Goal: Task Accomplishment & Management: Manage account settings

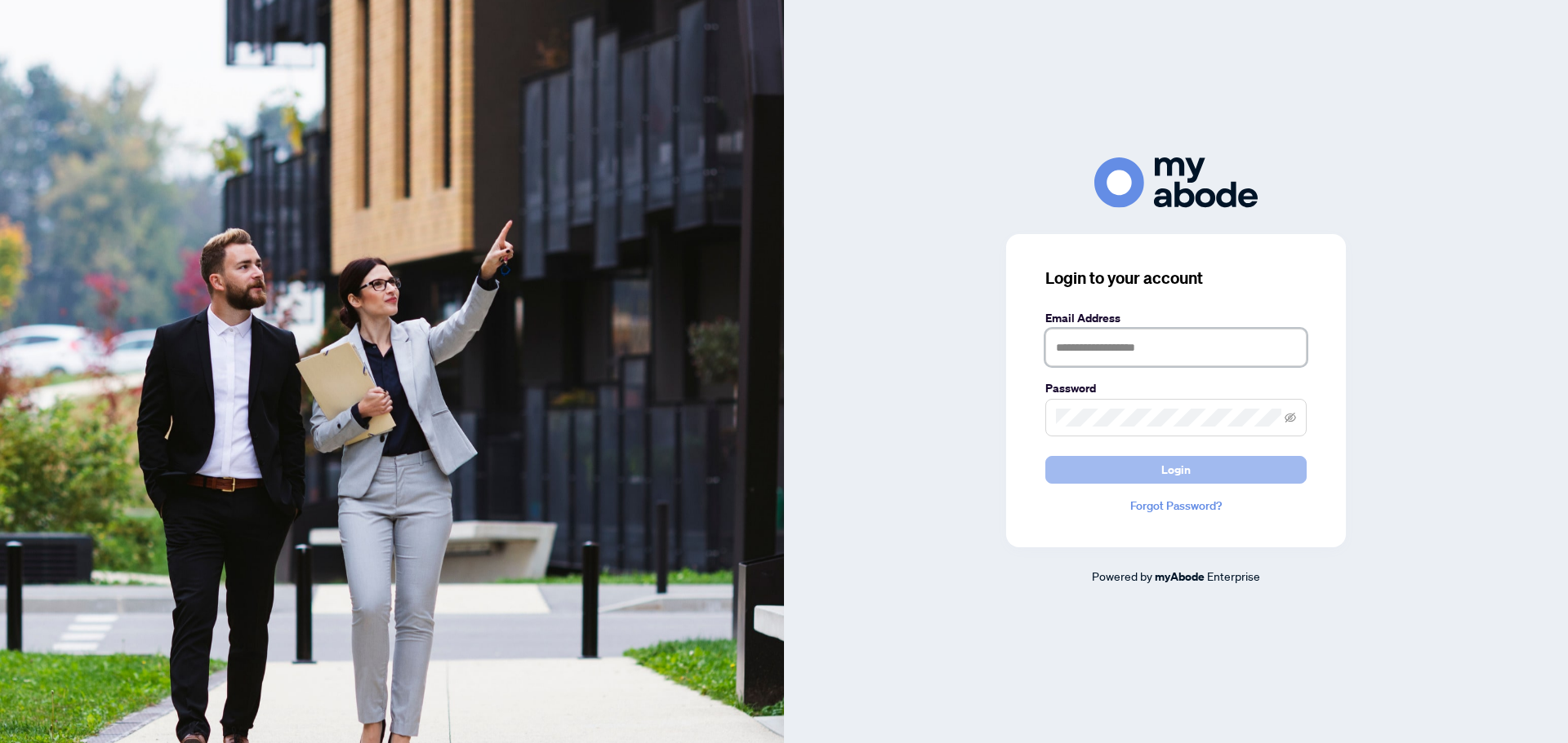
type input "**********"
drag, startPoint x: 1165, startPoint y: 464, endPoint x: 768, endPoint y: 421, distance: 399.3
click at [1165, 464] on span "Login" at bounding box center [1175, 469] width 30 height 26
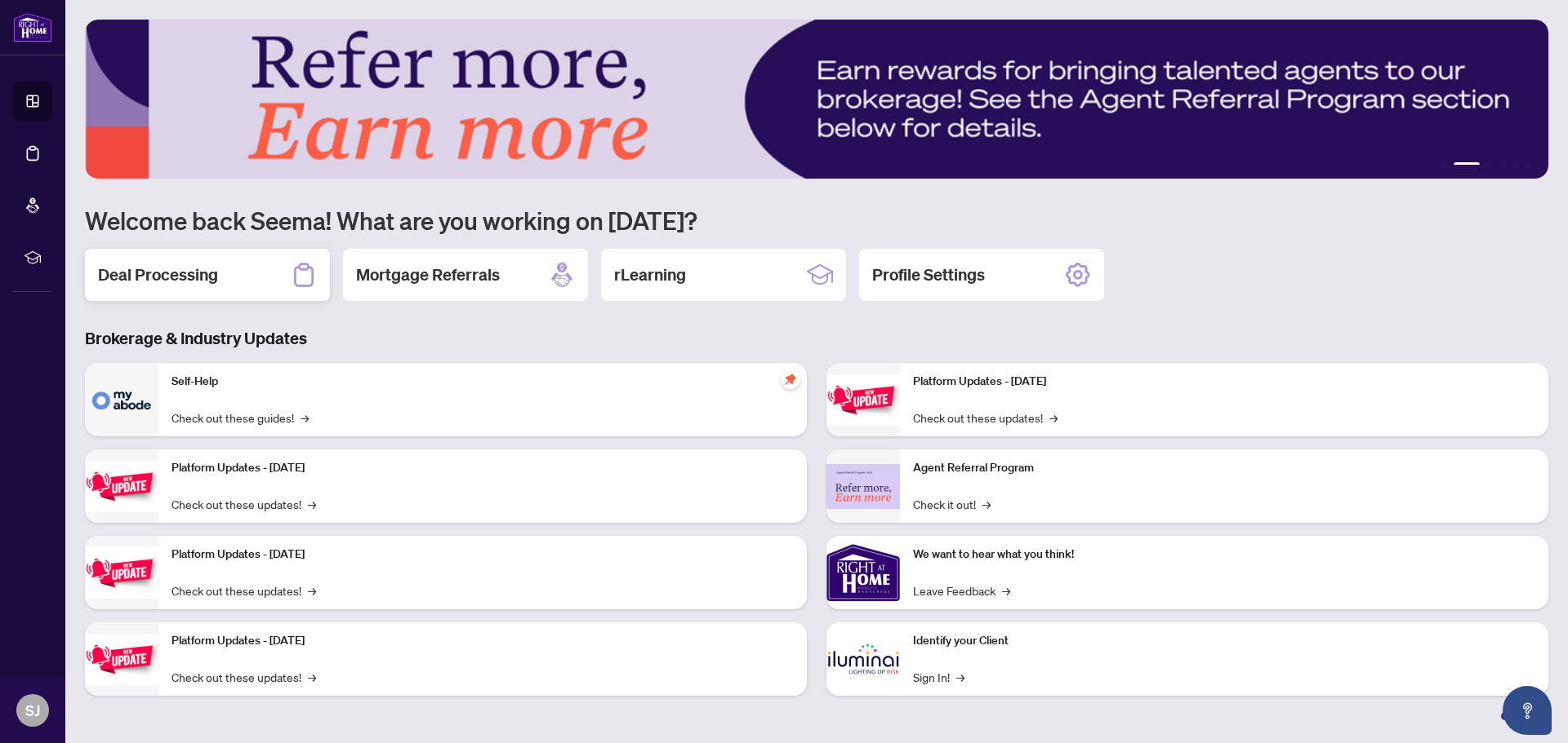
click at [154, 276] on h2 "Deal Processing" at bounding box center [158, 275] width 120 height 23
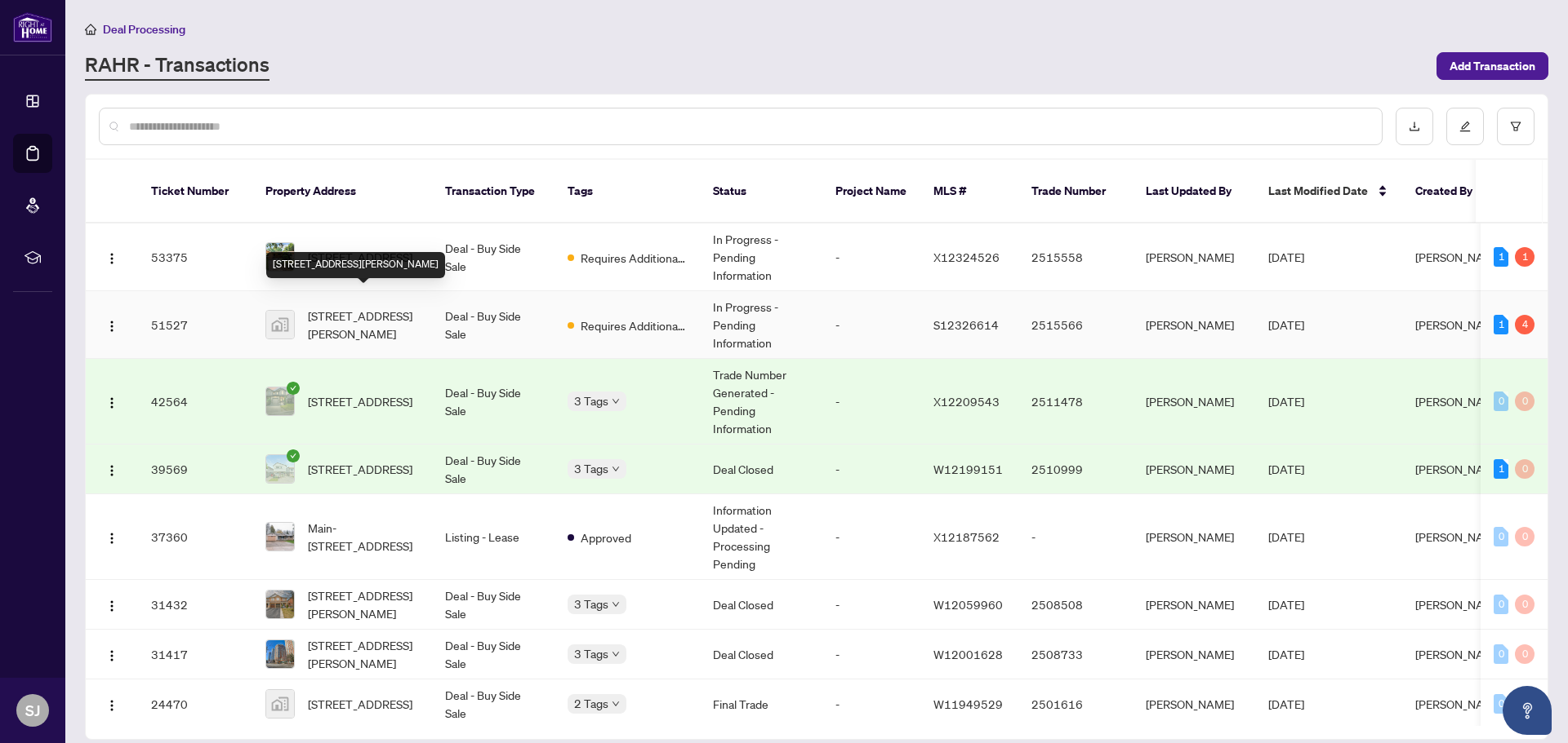
click at [366, 307] on span "123 Holly Meadow Rd, Barrie, ON, Canada" at bounding box center [363, 325] width 111 height 36
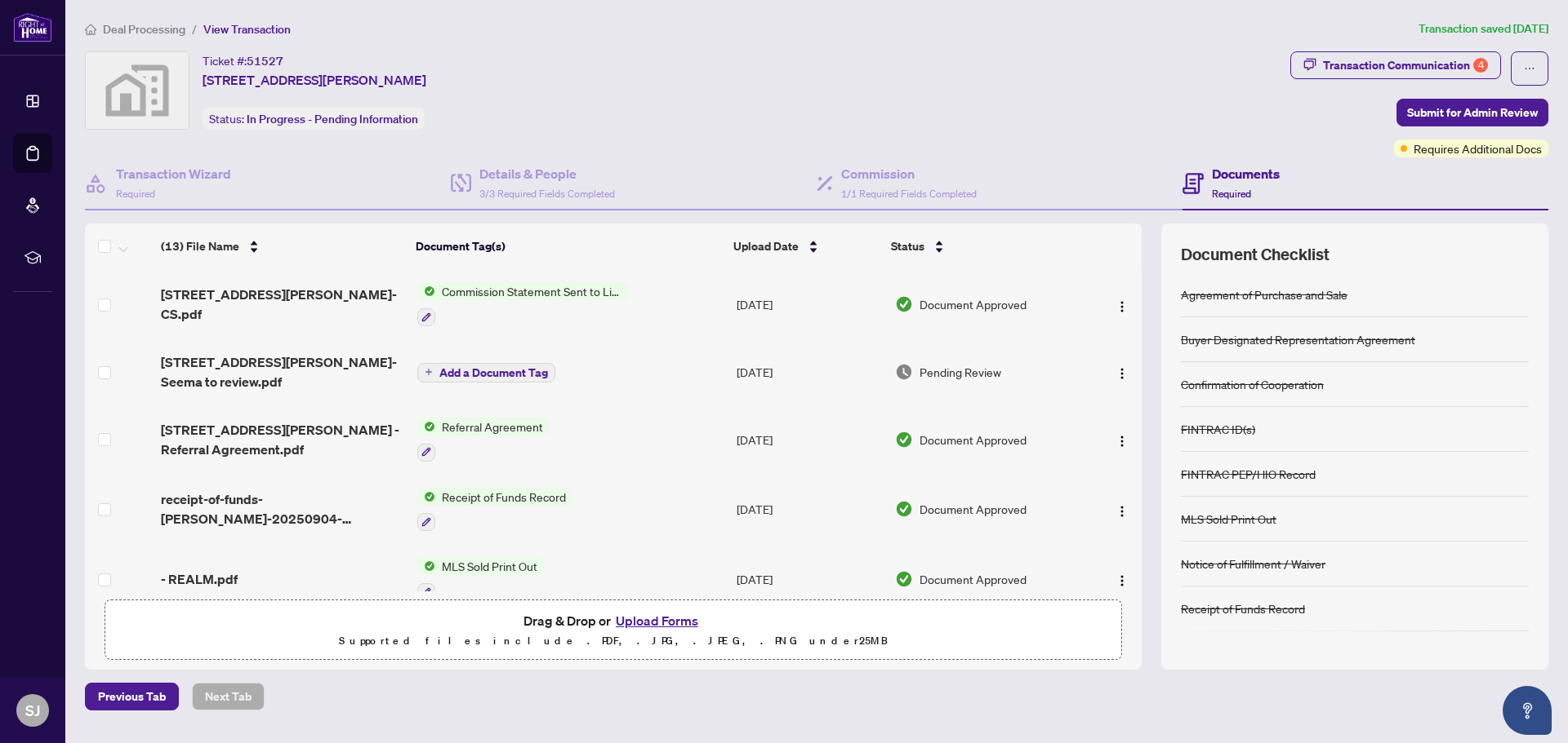
click at [684, 621] on button "Upload Forms" at bounding box center [657, 621] width 92 height 22
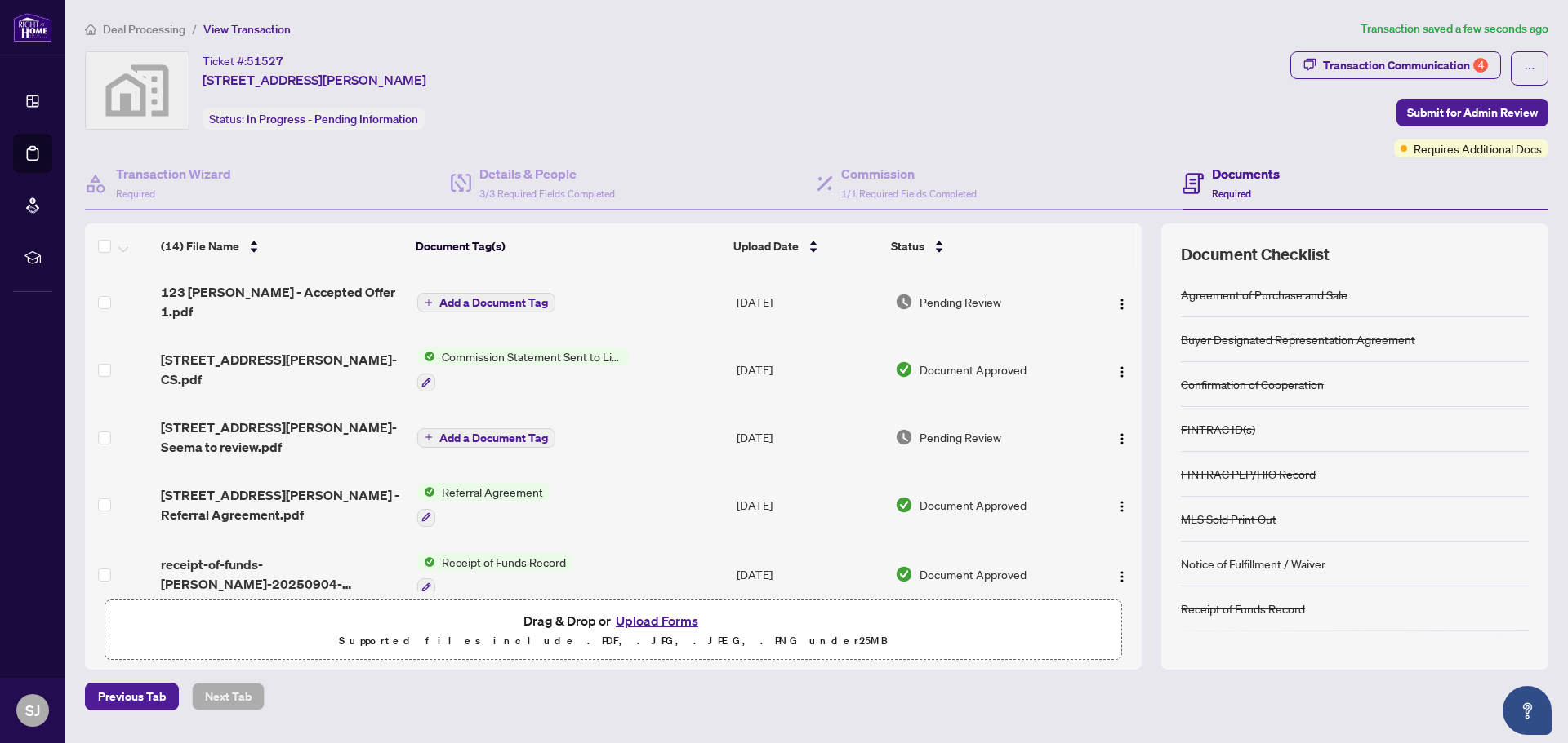
click at [469, 297] on span "Add a Document Tag" at bounding box center [493, 303] width 109 height 12
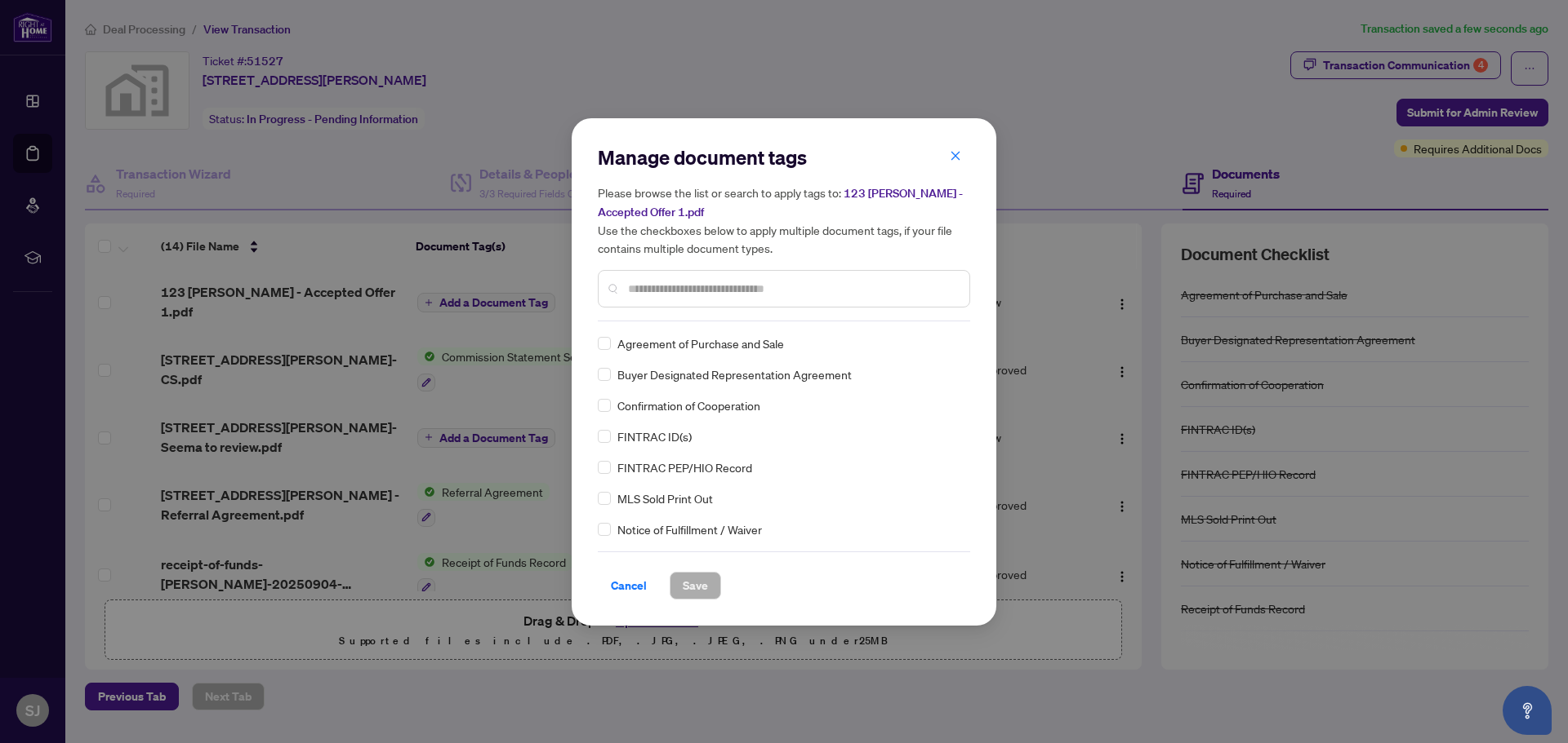
click at [675, 314] on div "Manage document tags Please browse the list or search to apply tags to: 123 Hol…" at bounding box center [783, 232] width 372 height 177
click at [689, 288] on input "text" at bounding box center [792, 289] width 328 height 18
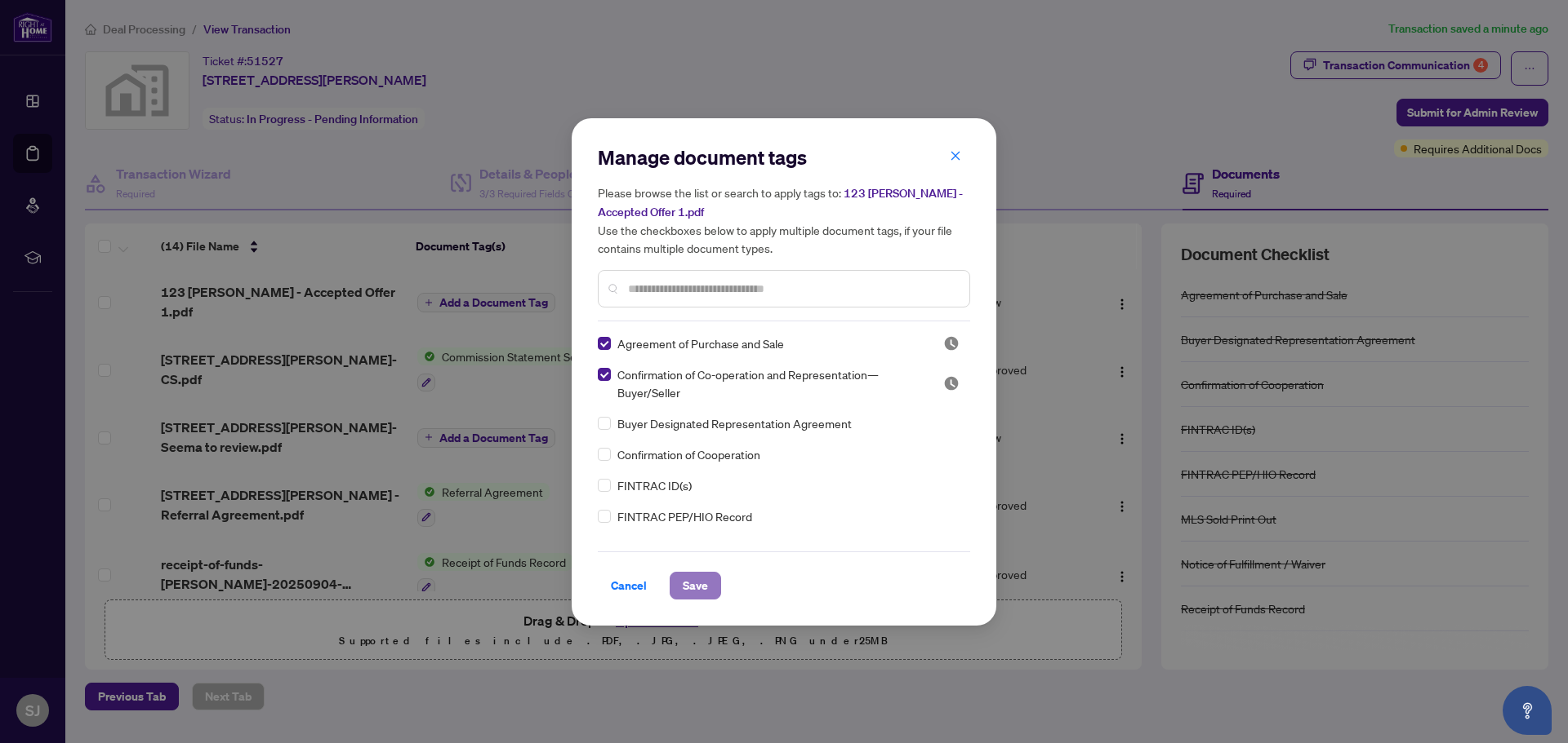
click at [699, 588] on span "Save" at bounding box center [696, 585] width 25 height 26
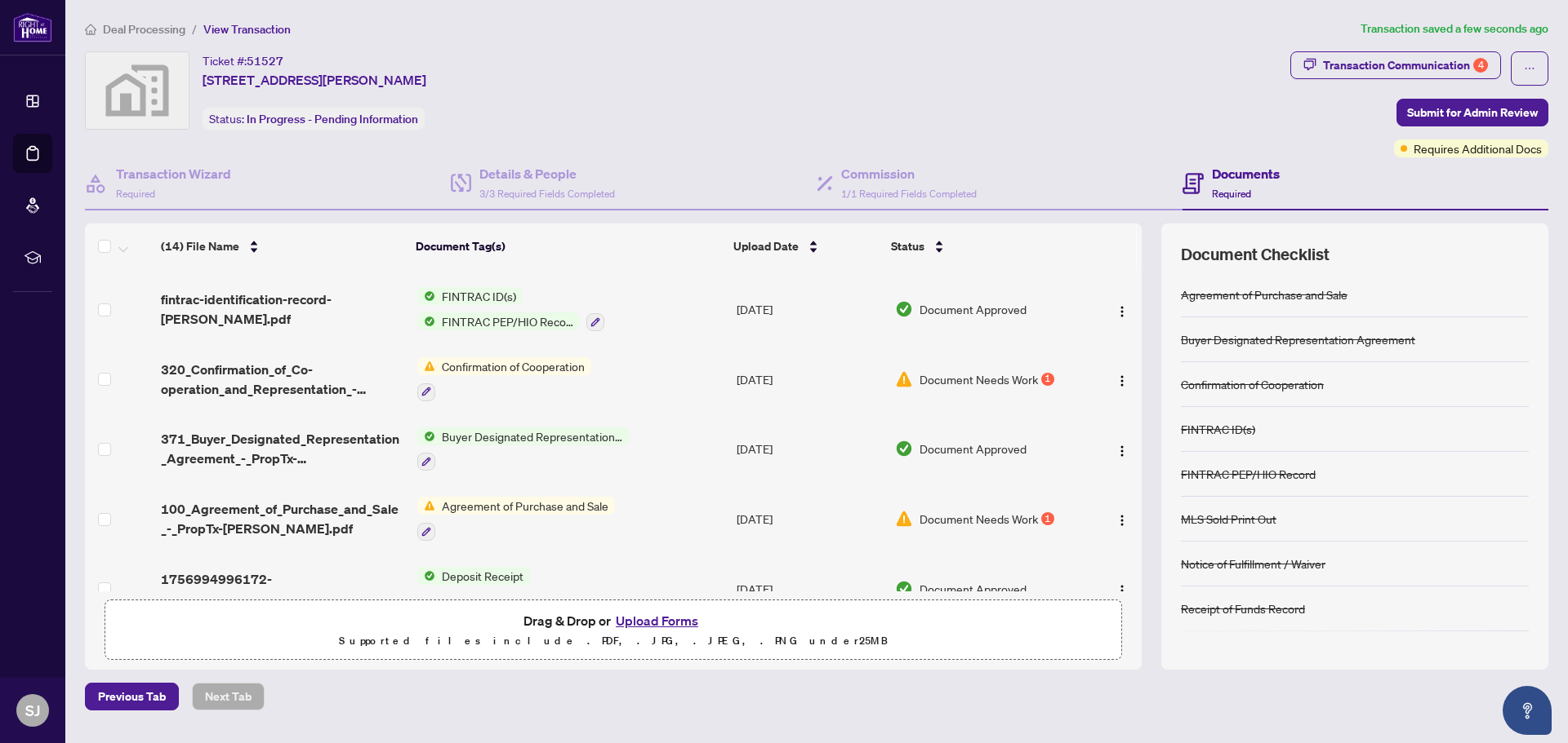
scroll to position [642, 0]
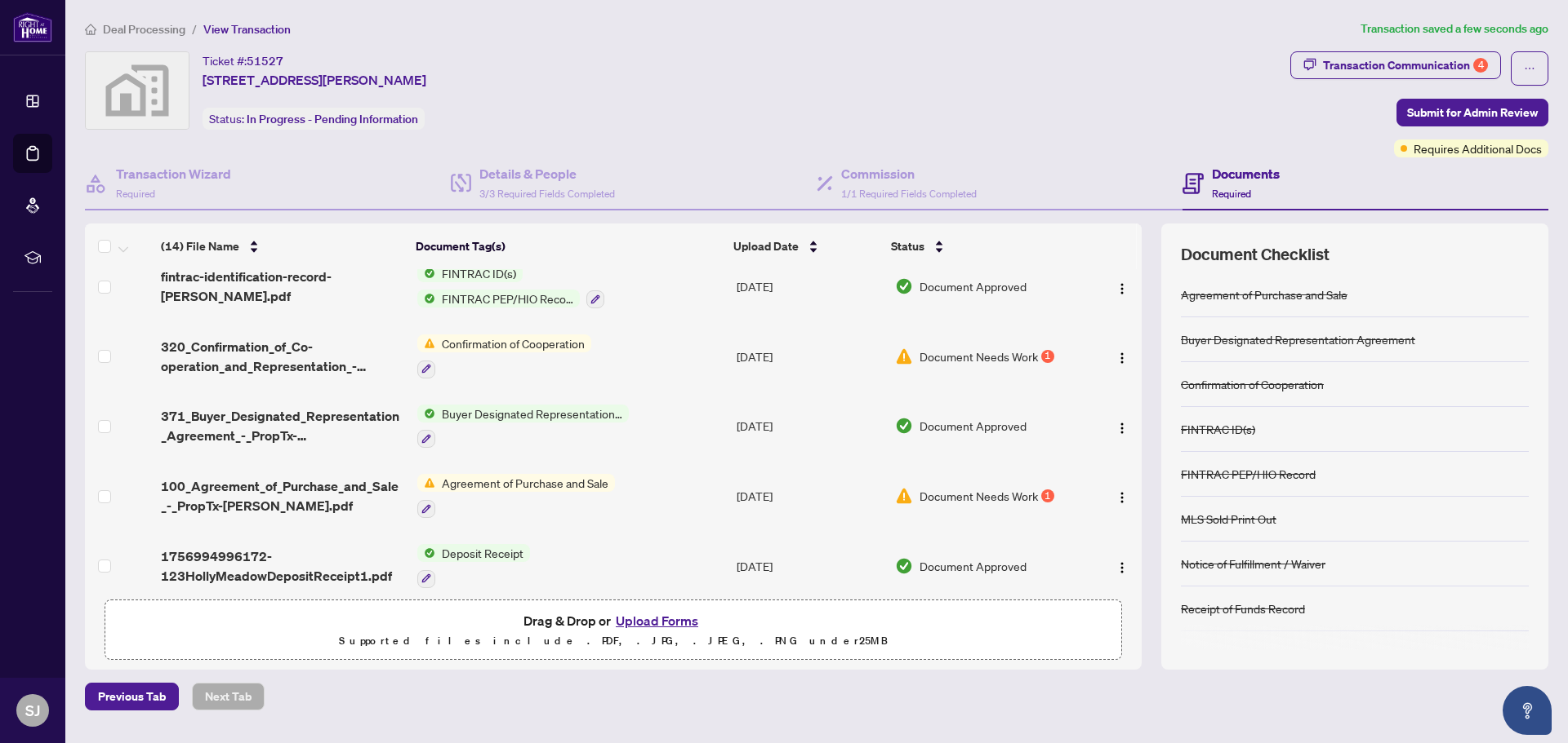
click at [493, 474] on span "Agreement of Purchase and Sale" at bounding box center [524, 483] width 179 height 18
click at [299, 479] on span "100_Agreement_of_Purchase_and_Sale_-_PropTx-OREA.pdf" at bounding box center [282, 495] width 242 height 39
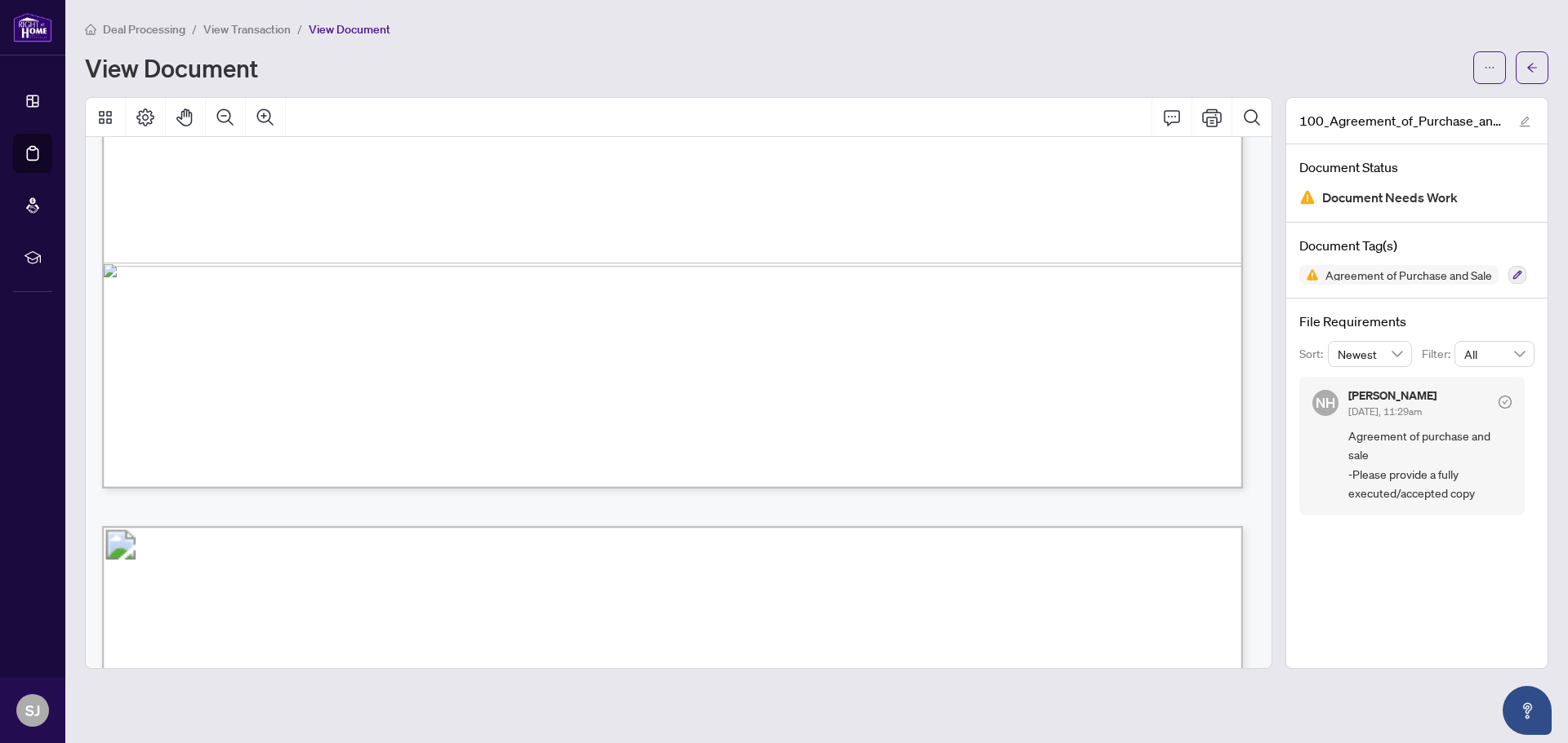
scroll to position [1143, 0]
click at [1530, 120] on button "button" at bounding box center [1525, 121] width 20 height 20
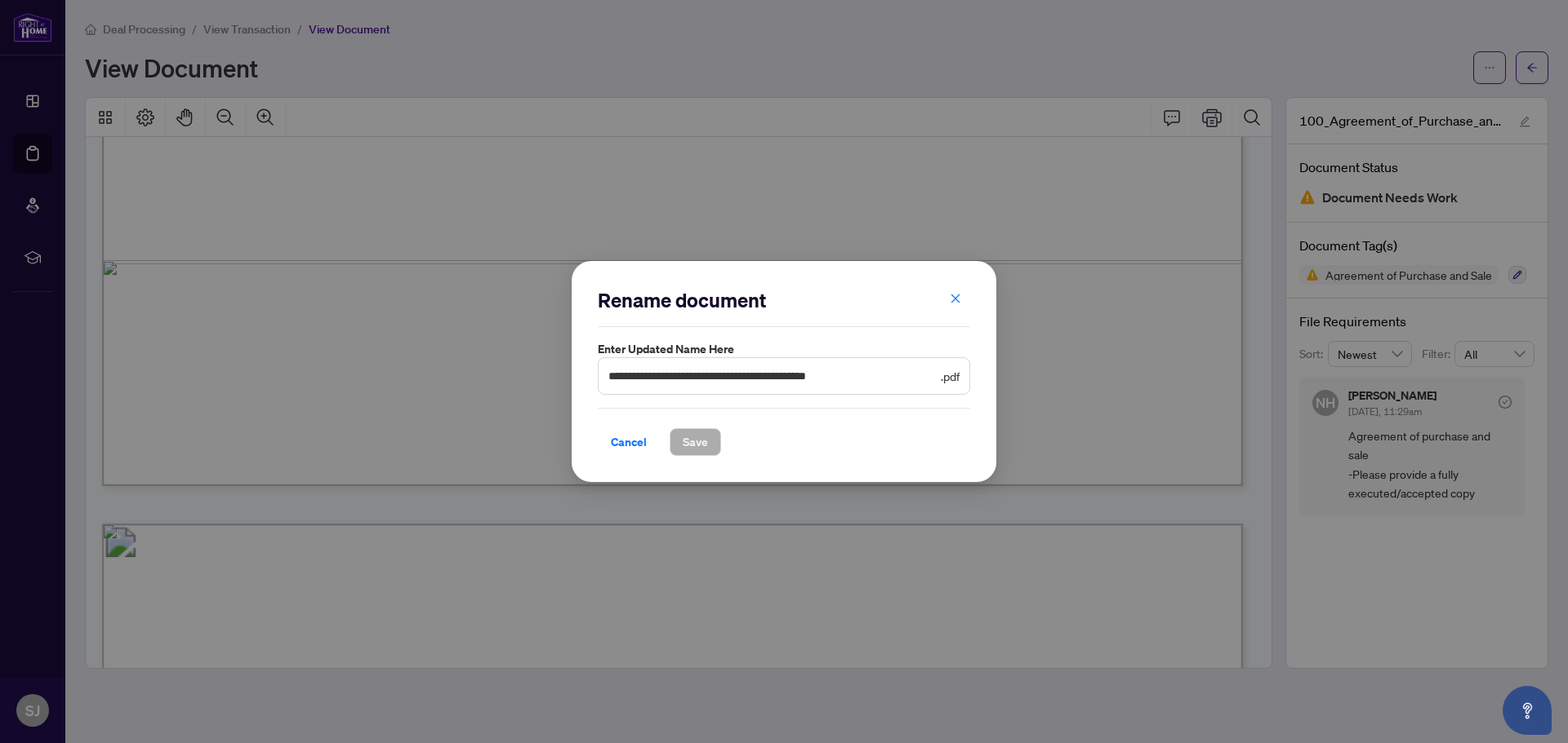
click at [1523, 269] on div "**********" at bounding box center [784, 371] width 1568 height 743
click at [640, 444] on span "Cancel" at bounding box center [629, 442] width 36 height 26
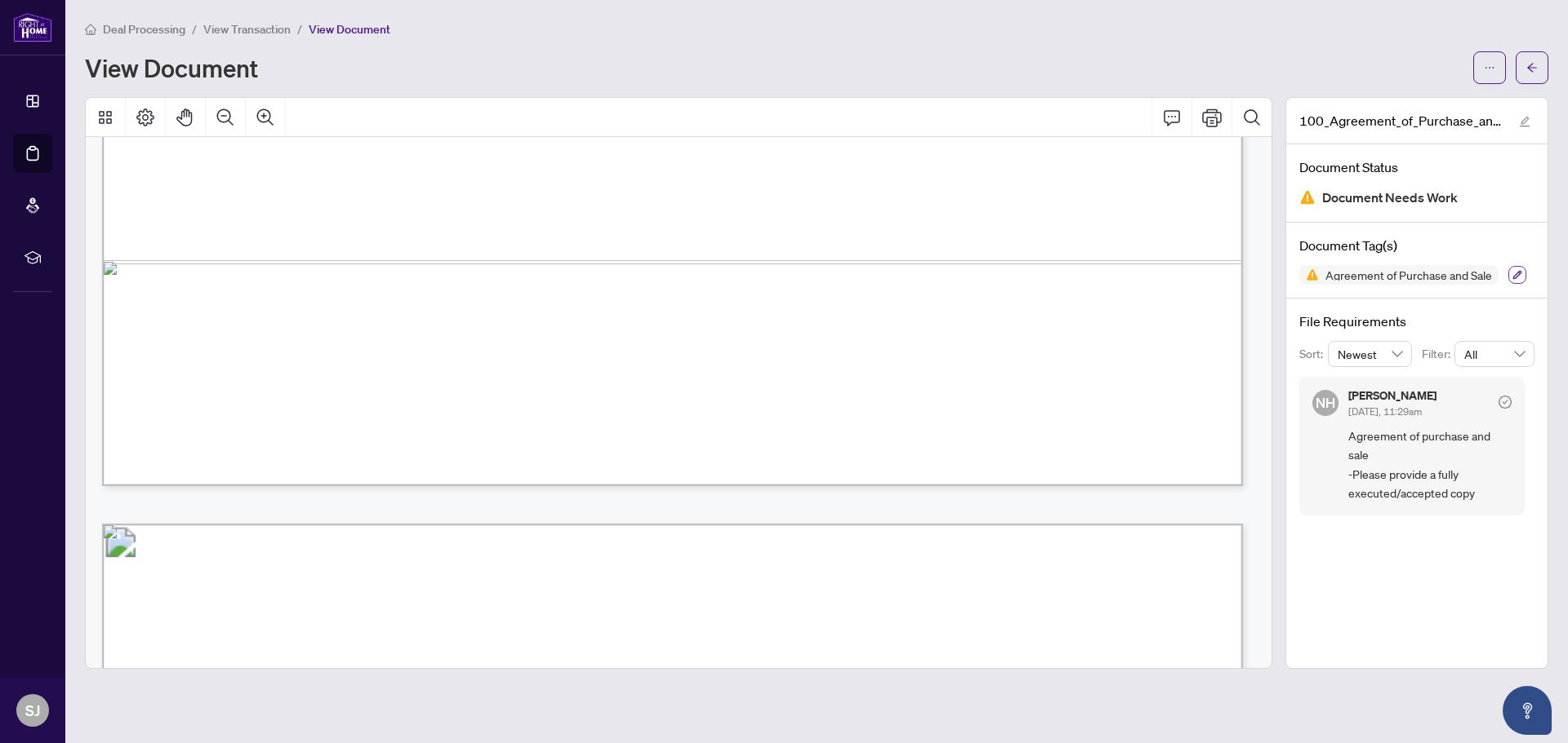
click at [1517, 273] on icon "button" at bounding box center [1518, 276] width 9 height 9
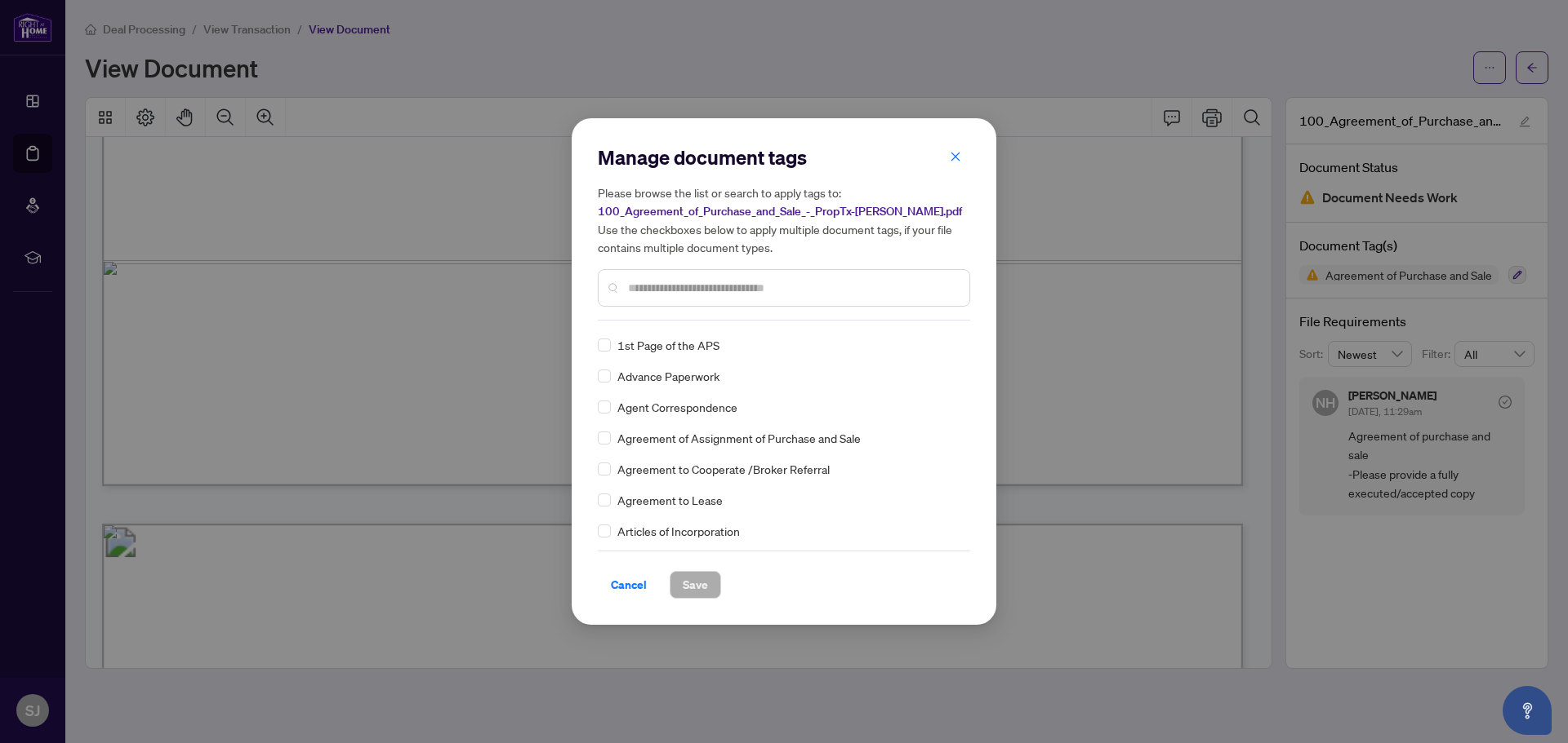
scroll to position [490, 0]
drag, startPoint x: 956, startPoint y: 152, endPoint x: 917, endPoint y: 154, distance: 39.1
click at [955, 152] on icon "close" at bounding box center [955, 157] width 12 height 12
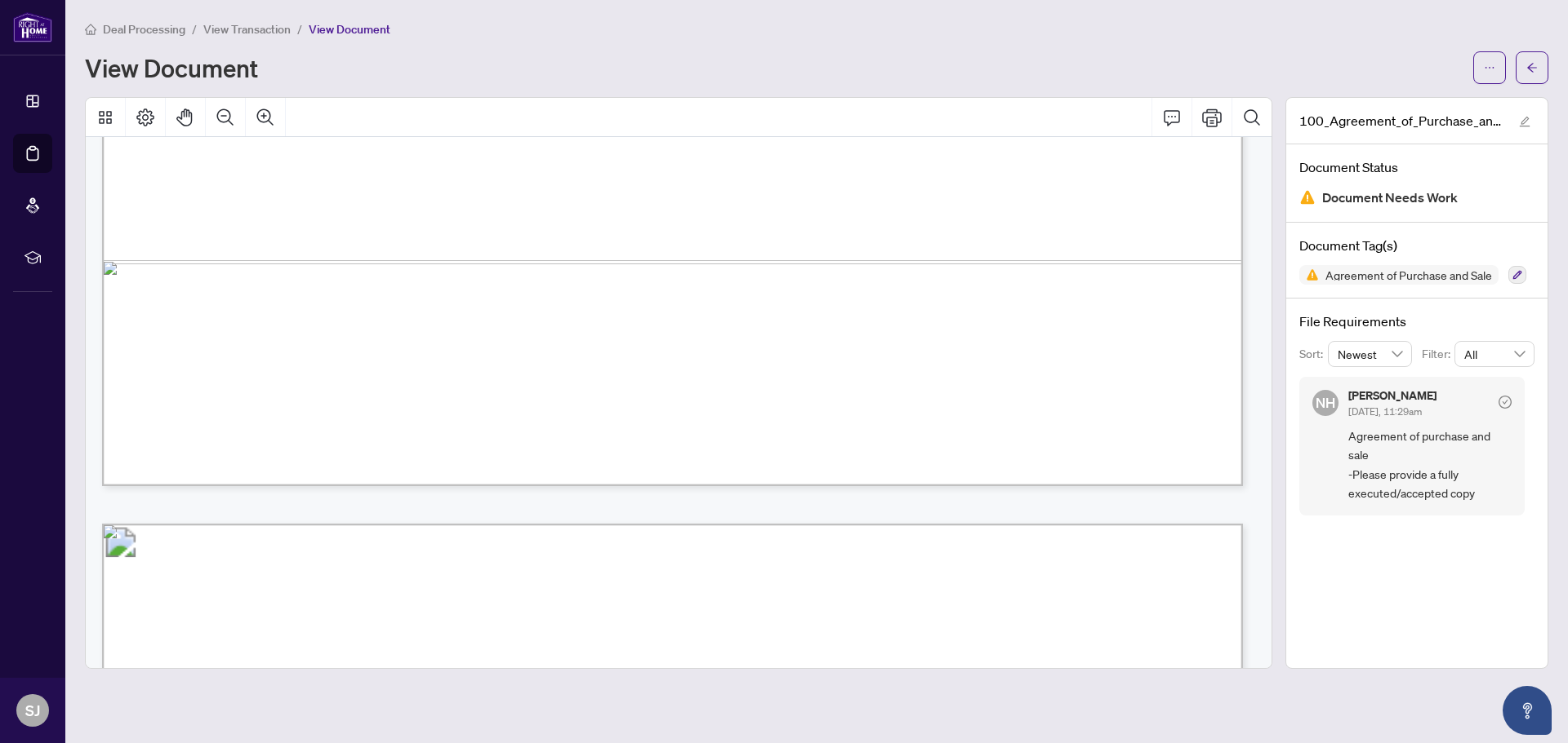
click at [220, 27] on span "View Transaction" at bounding box center [247, 29] width 87 height 14
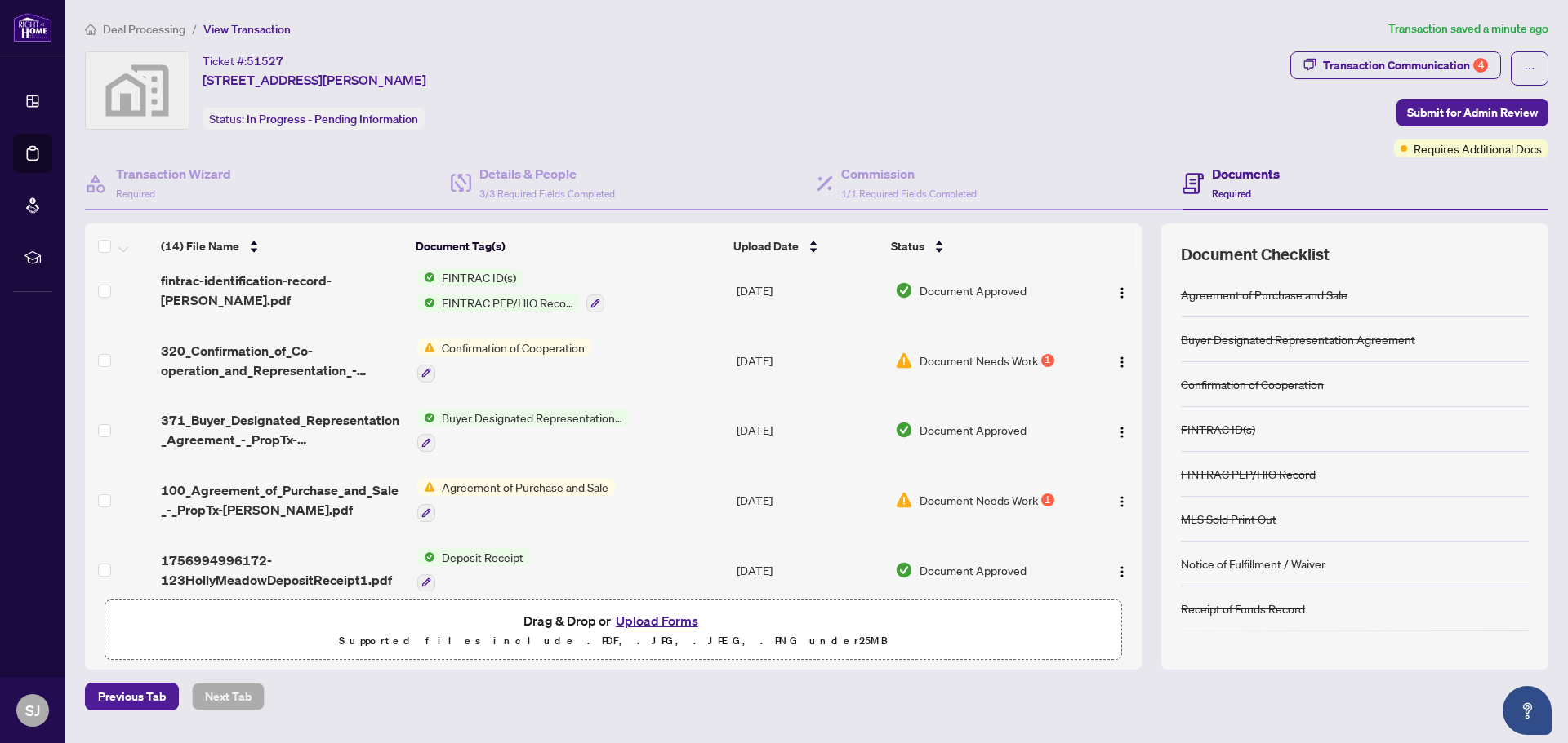
scroll to position [642, 0]
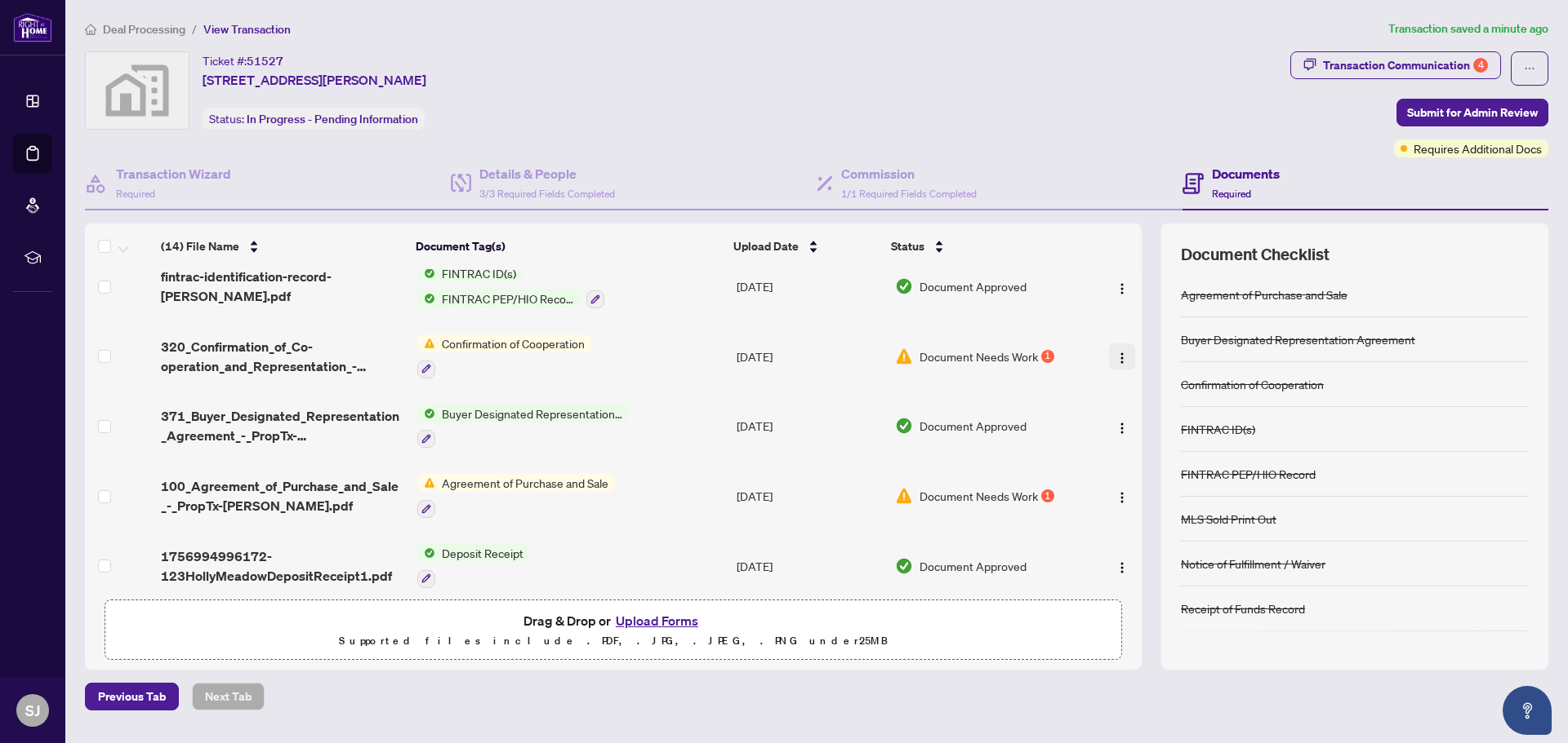
click at [1123, 352] on img "button" at bounding box center [1122, 358] width 13 height 13
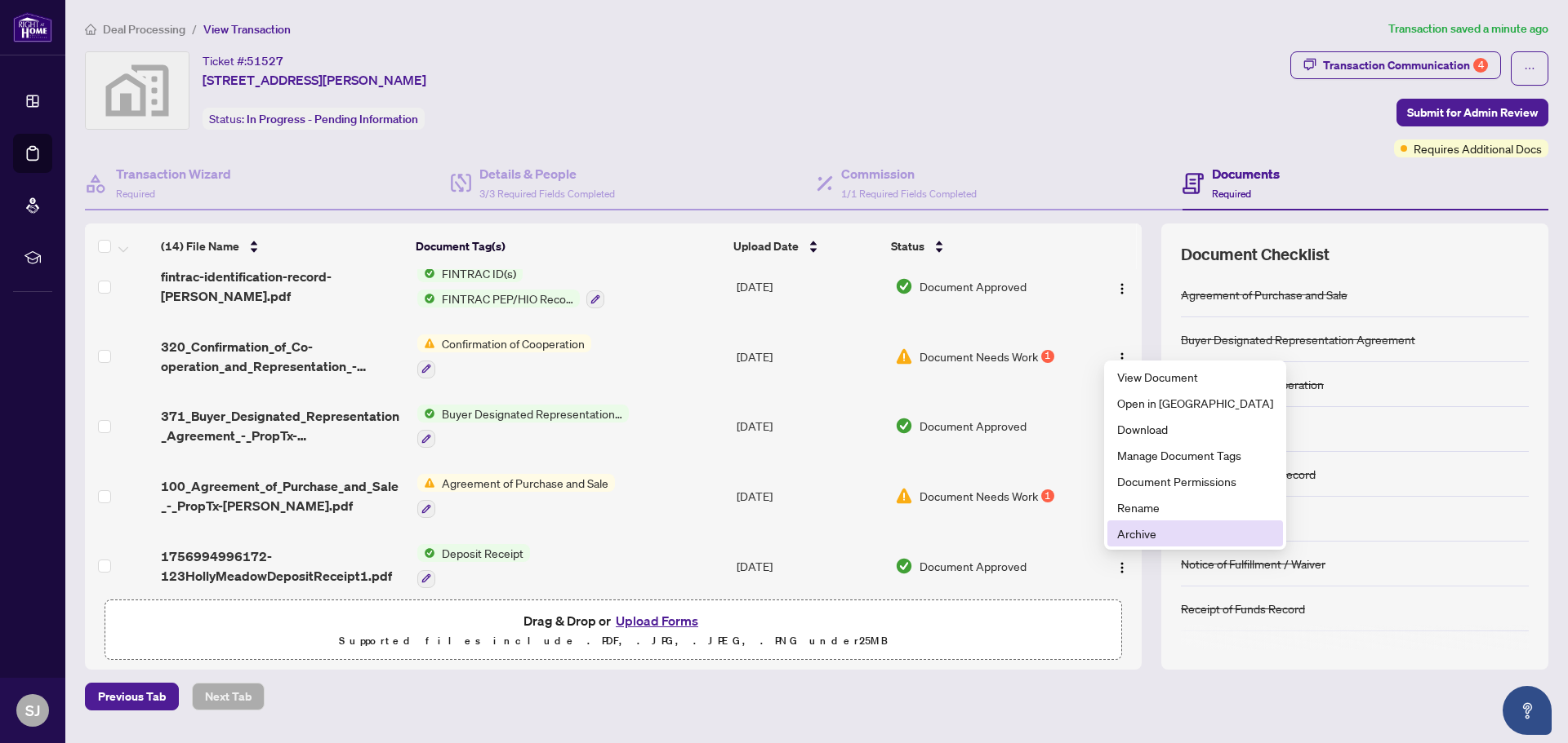
click at [1156, 534] on span "Archive" at bounding box center [1195, 534] width 156 height 18
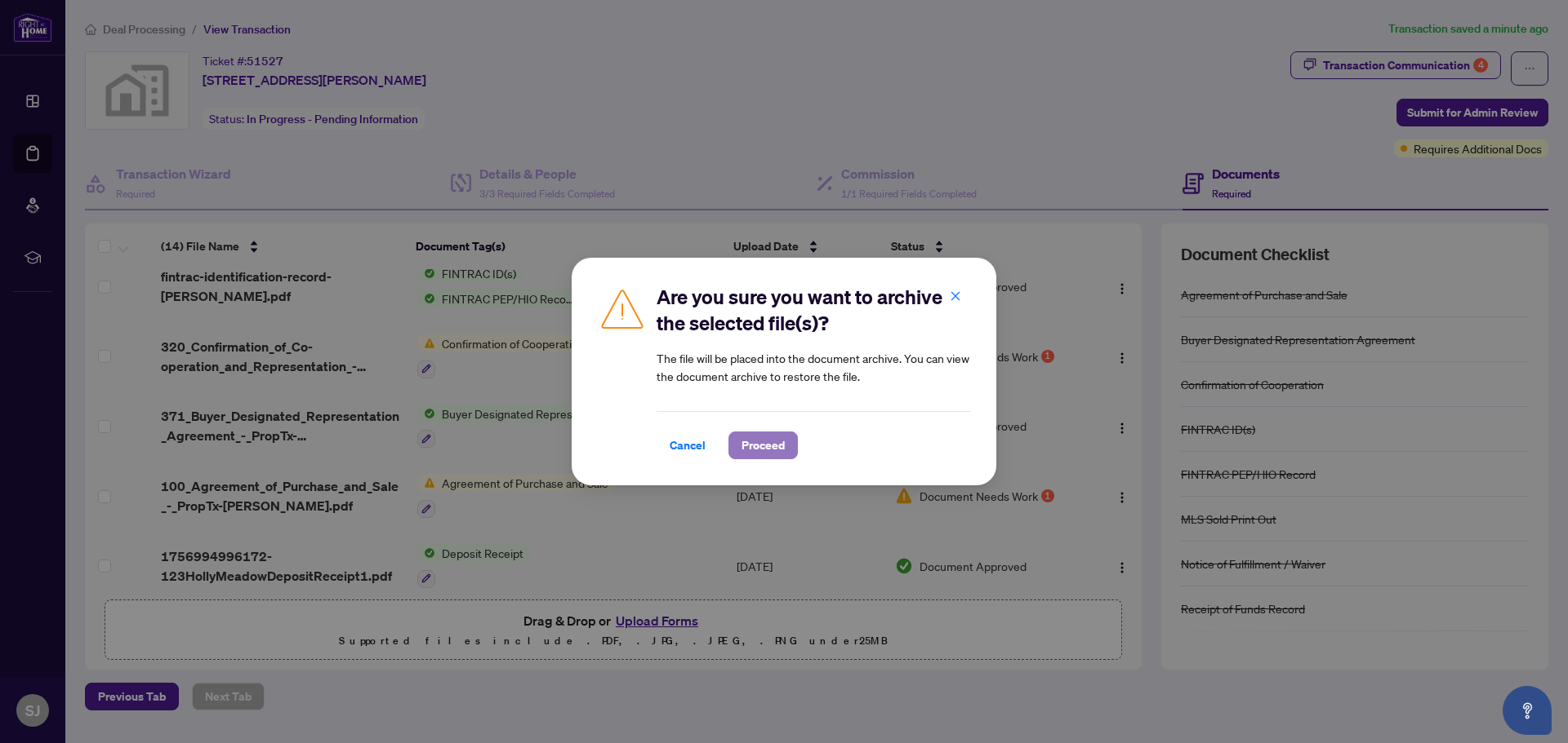
click at [756, 449] on span "Proceed" at bounding box center [763, 445] width 43 height 26
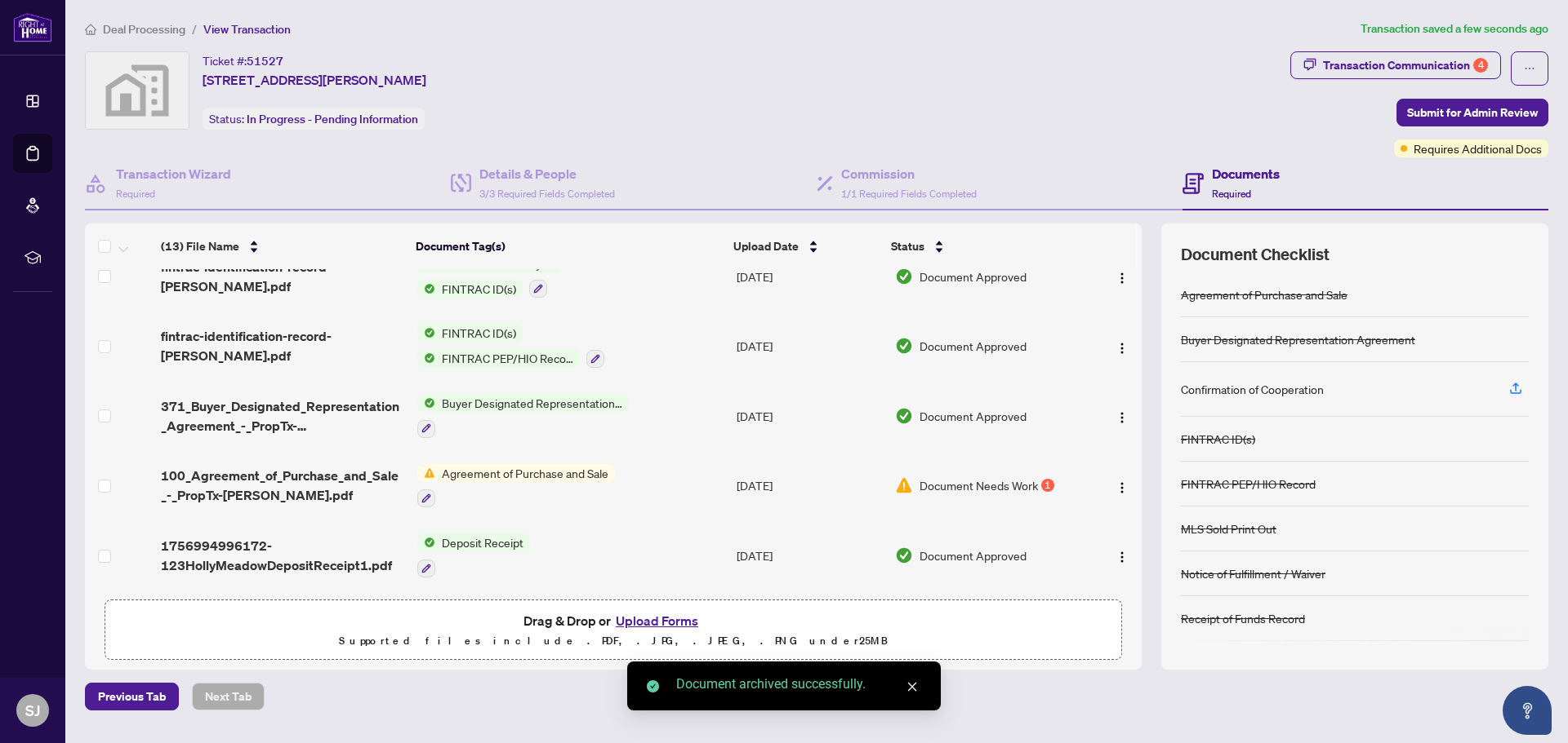
scroll to position [574, 0]
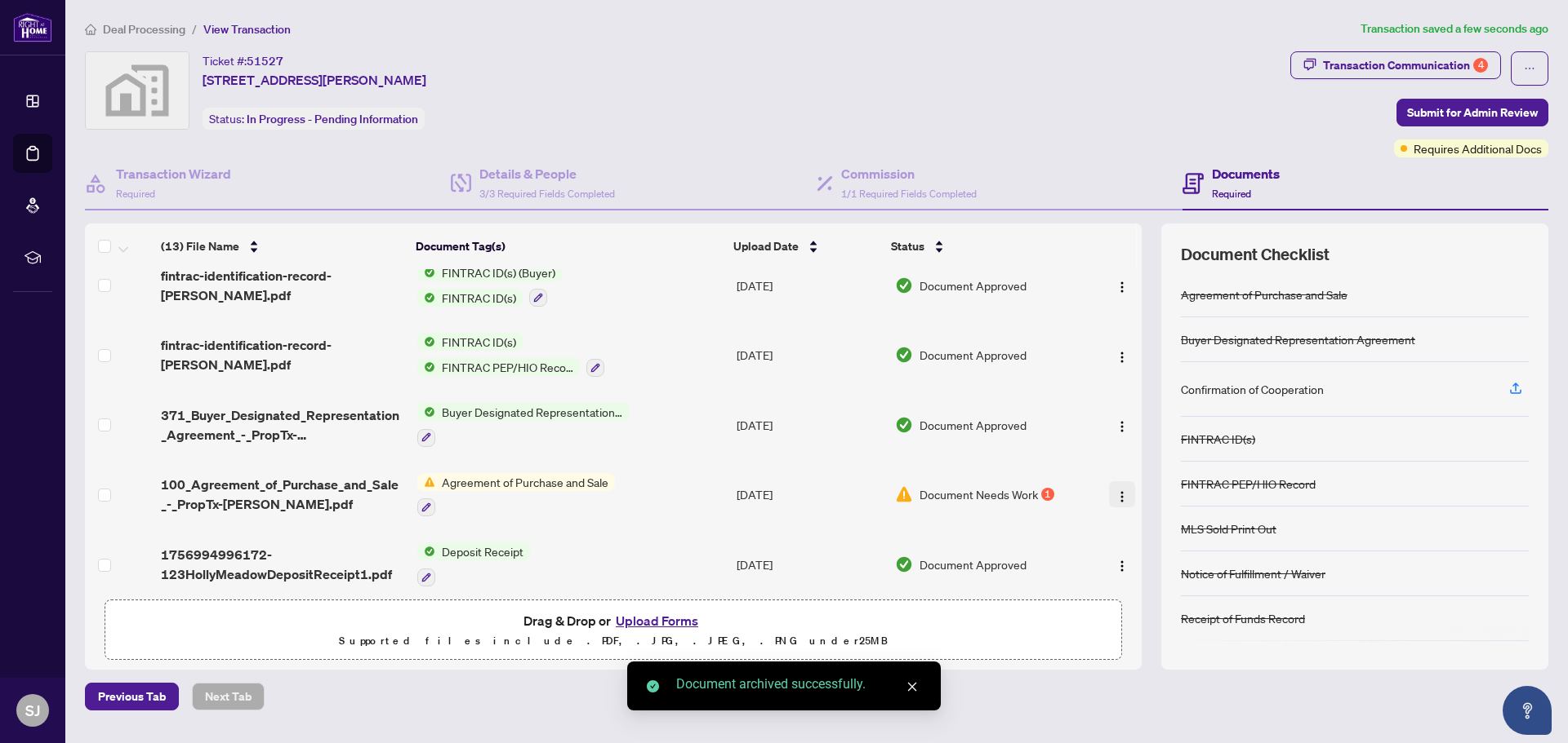
click at [1116, 491] on img "button" at bounding box center [1122, 497] width 13 height 13
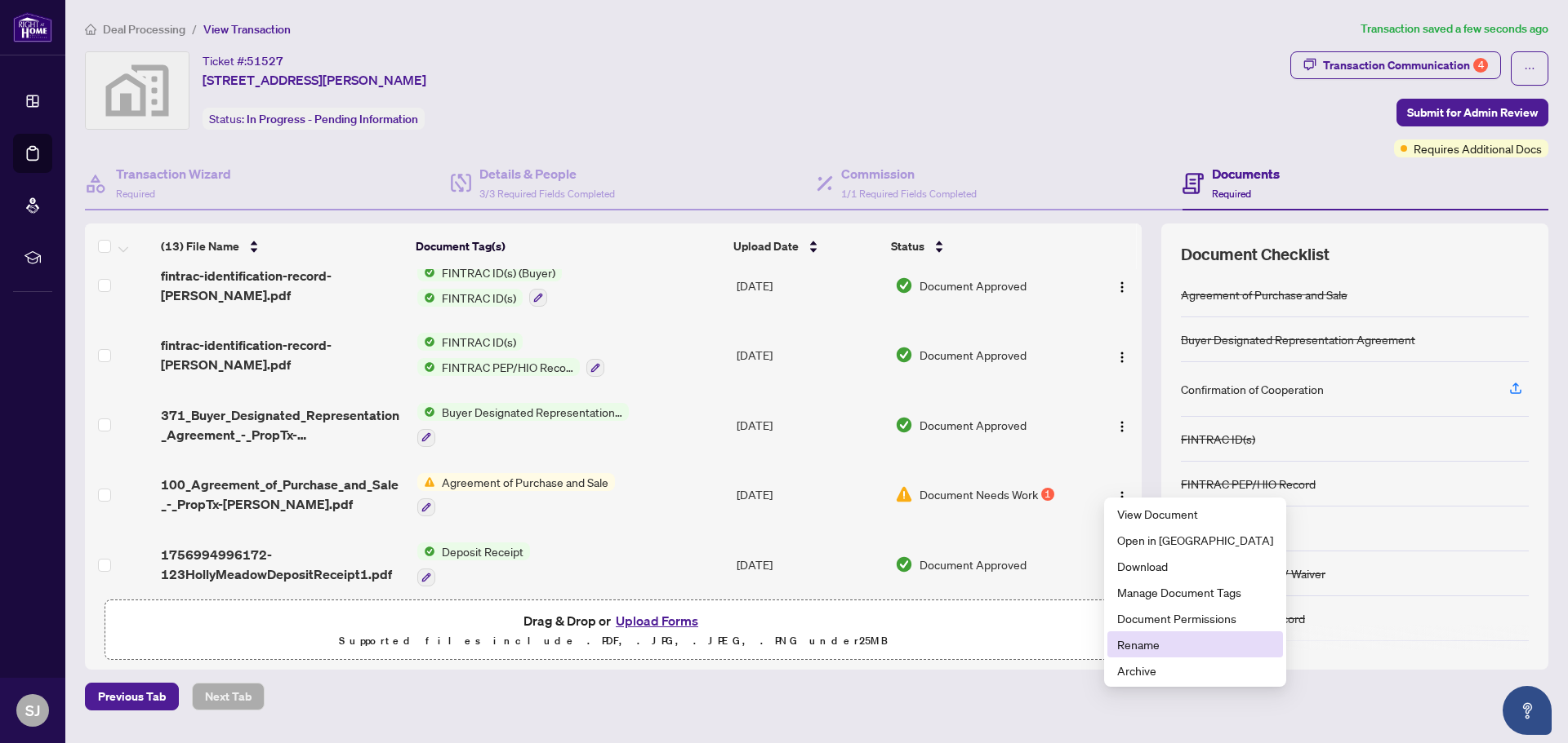
click at [1151, 648] on span "Rename" at bounding box center [1195, 645] width 156 height 18
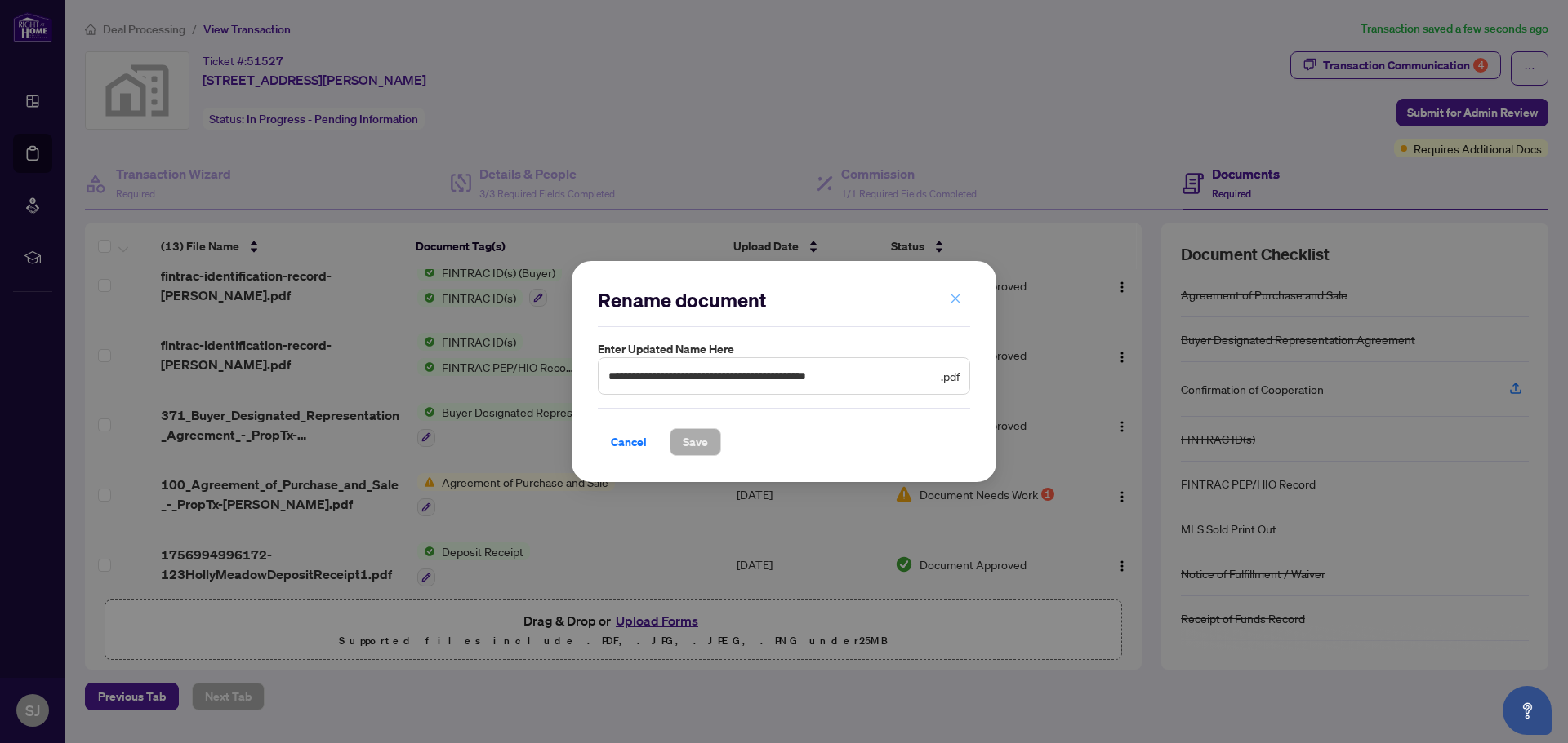
click at [954, 294] on icon "close" at bounding box center [955, 298] width 12 height 12
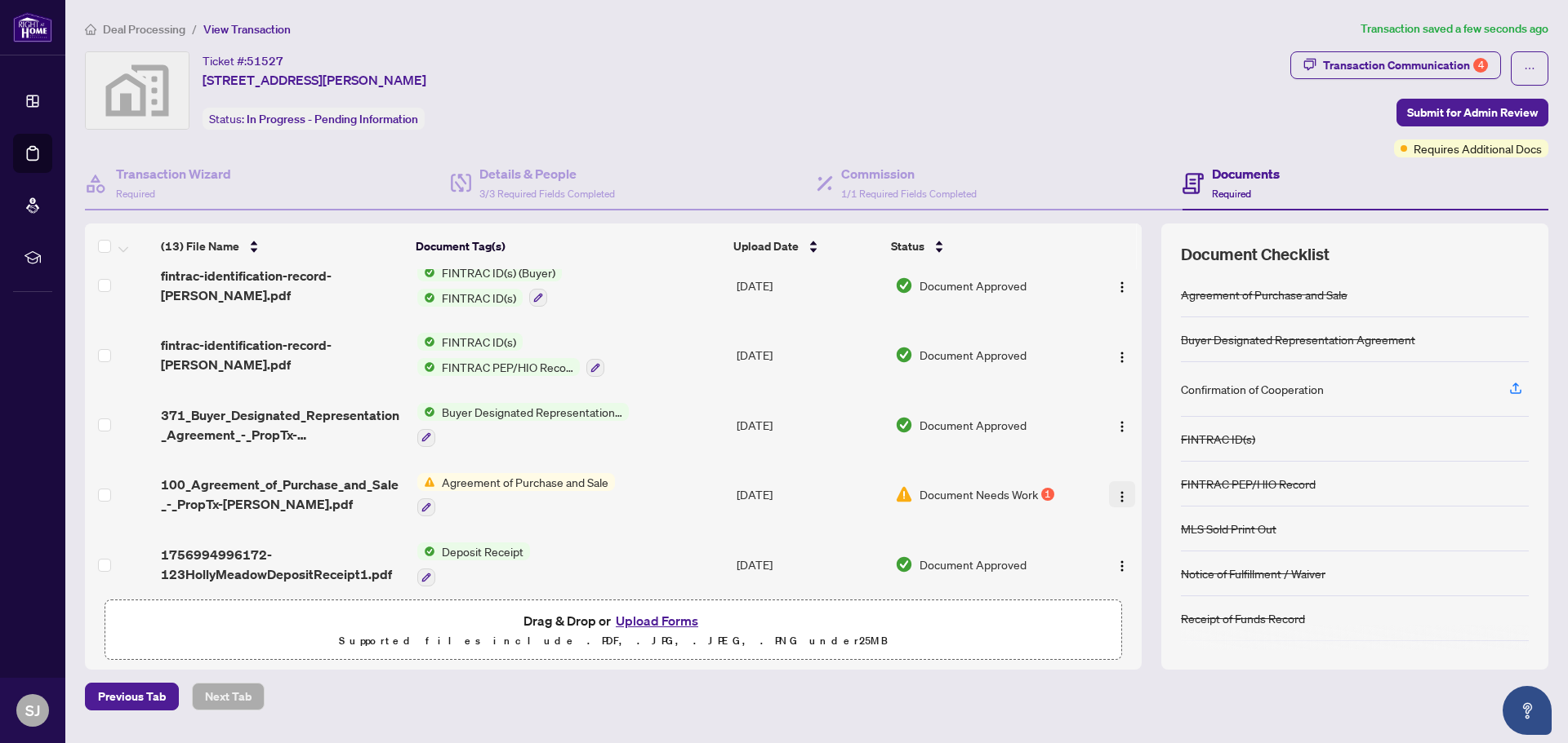
click at [1117, 491] on img "button" at bounding box center [1122, 497] width 13 height 13
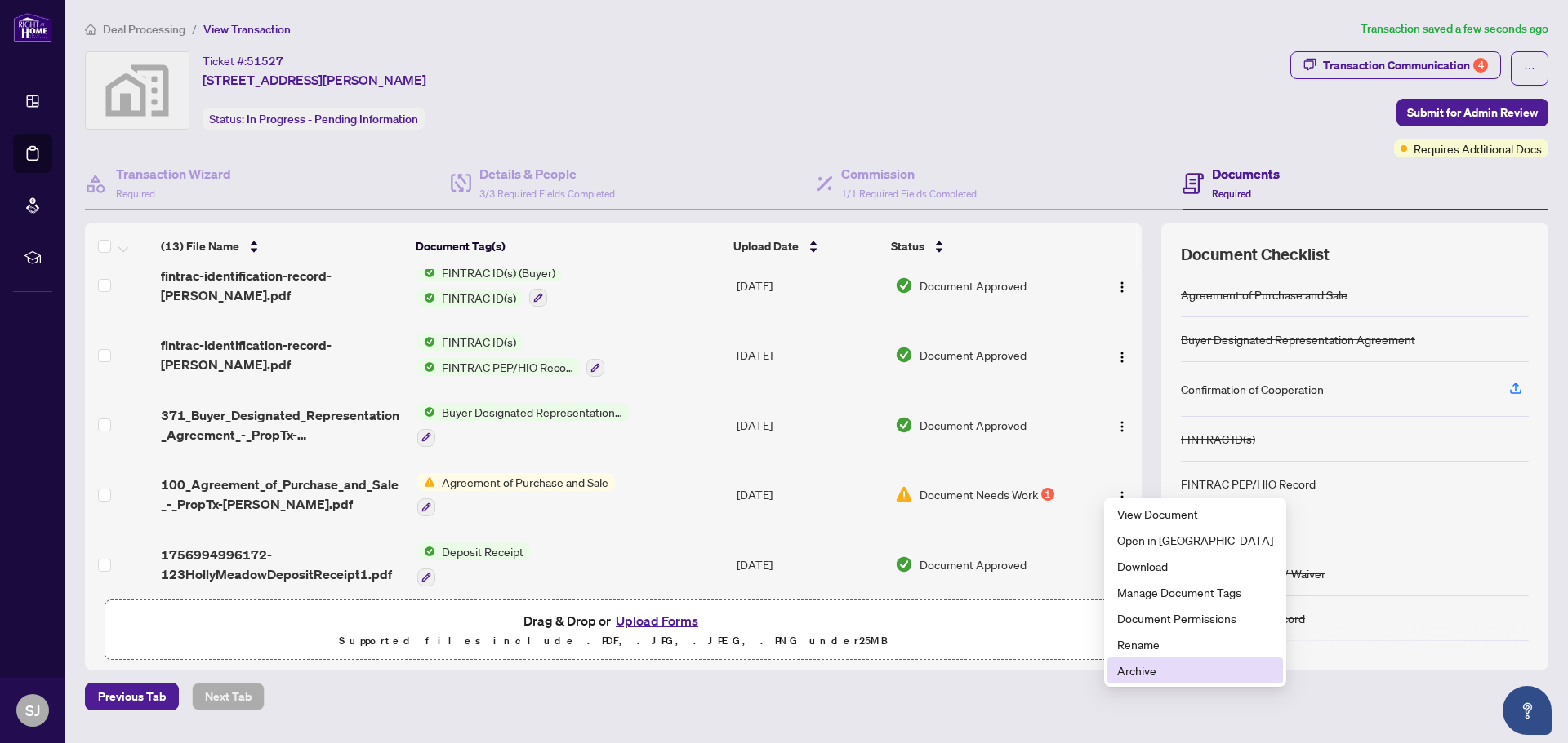
click at [1144, 675] on span "Archive" at bounding box center [1195, 671] width 156 height 18
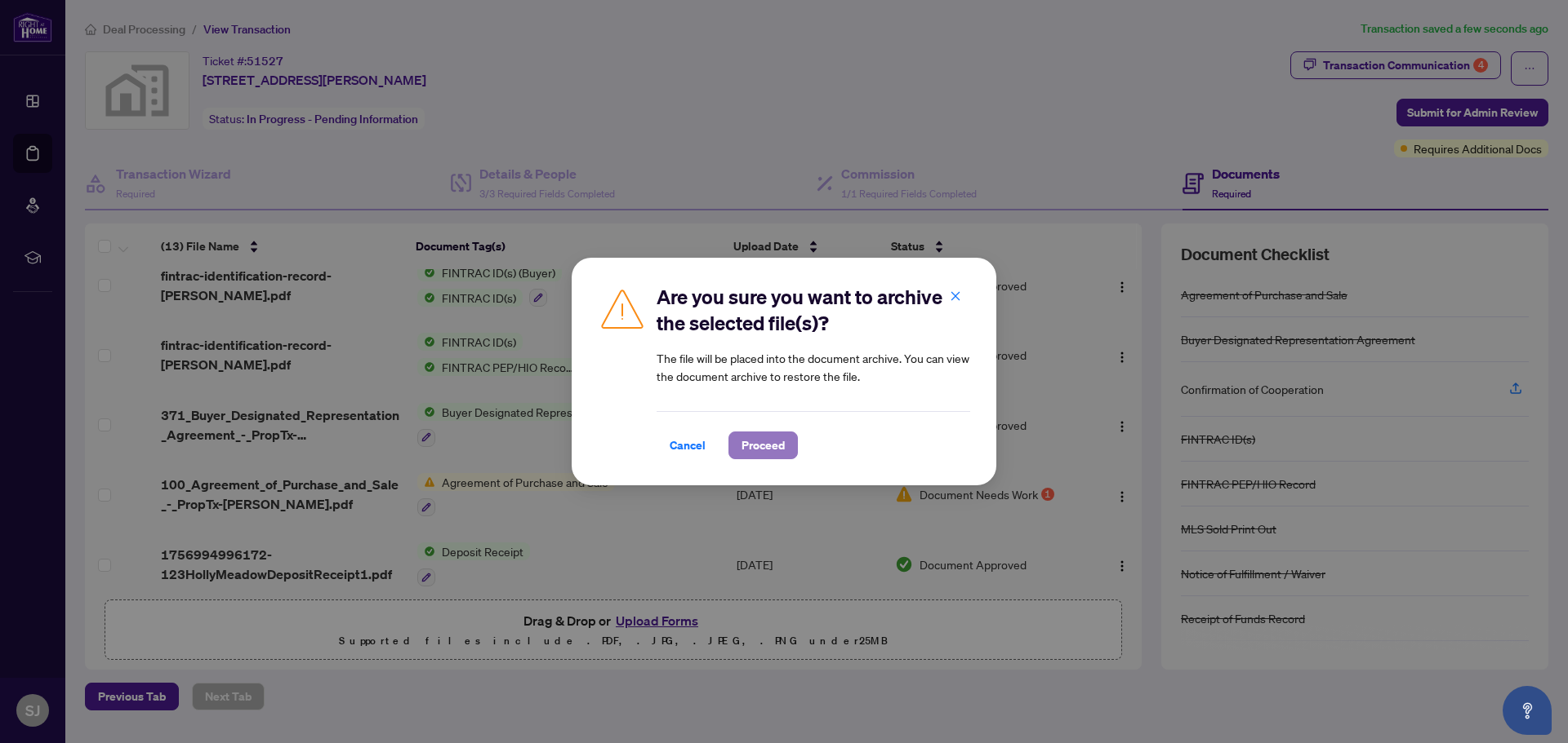
click at [742, 438] on span "Proceed" at bounding box center [763, 445] width 43 height 26
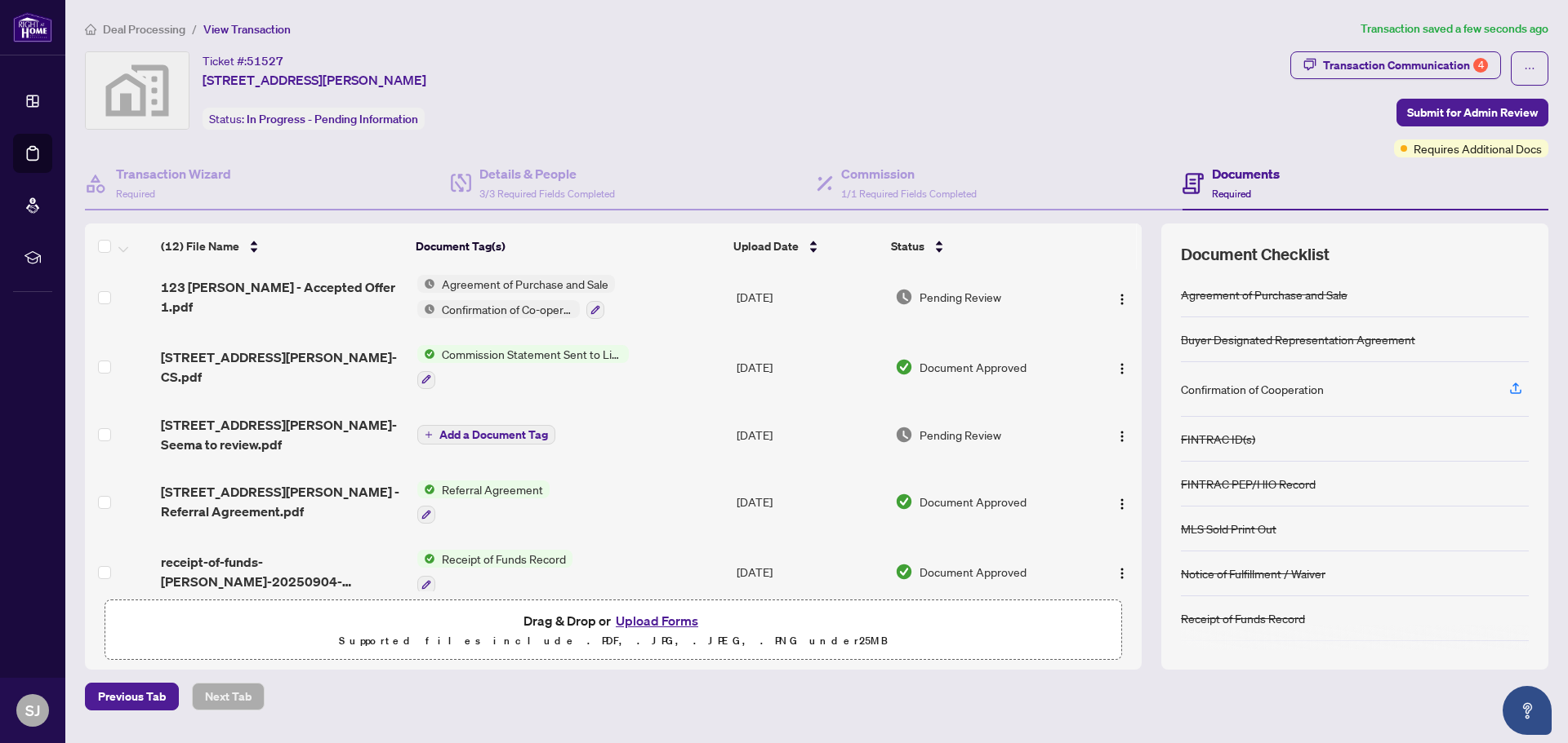
scroll to position [0, 0]
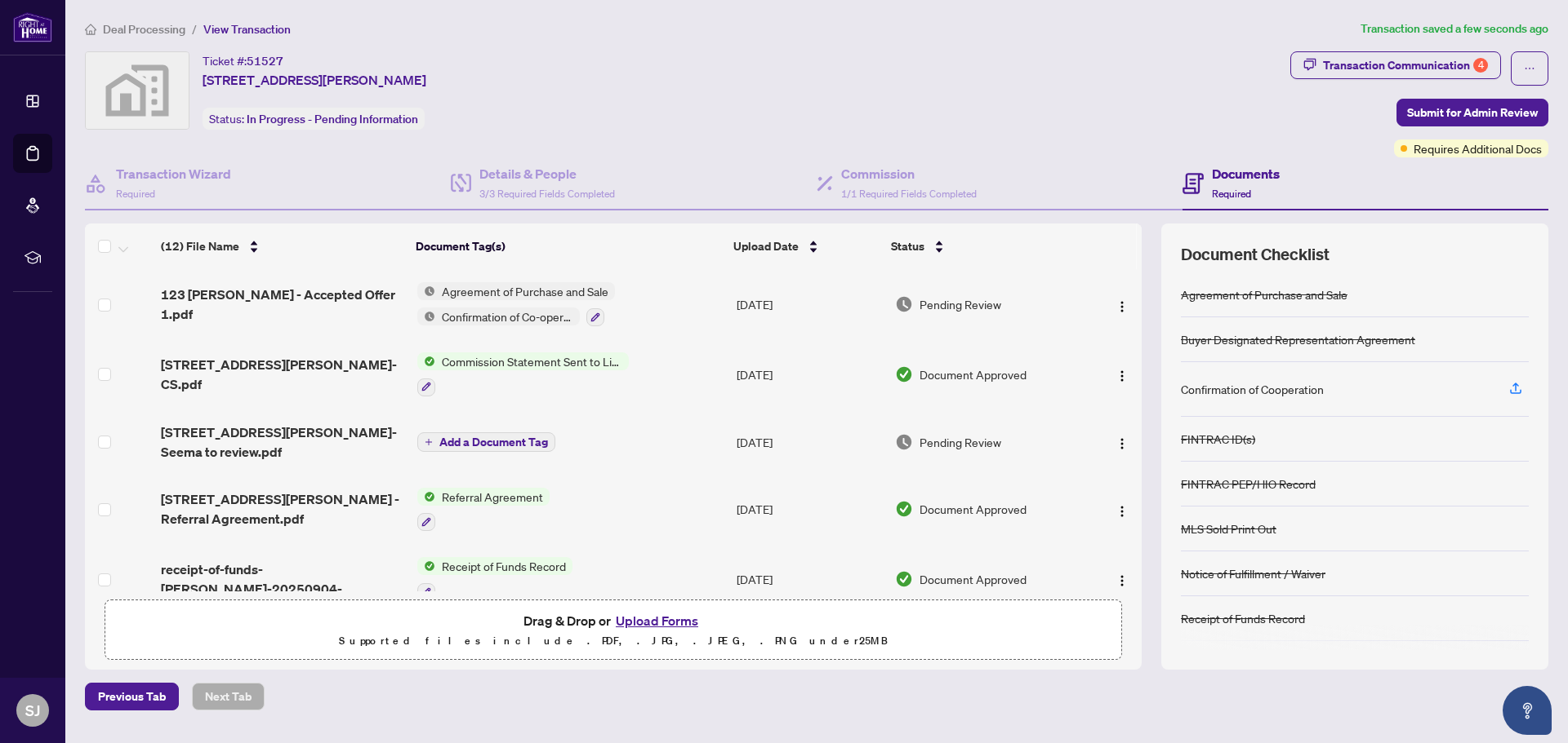
click at [670, 623] on button "Upload Forms" at bounding box center [657, 621] width 92 height 22
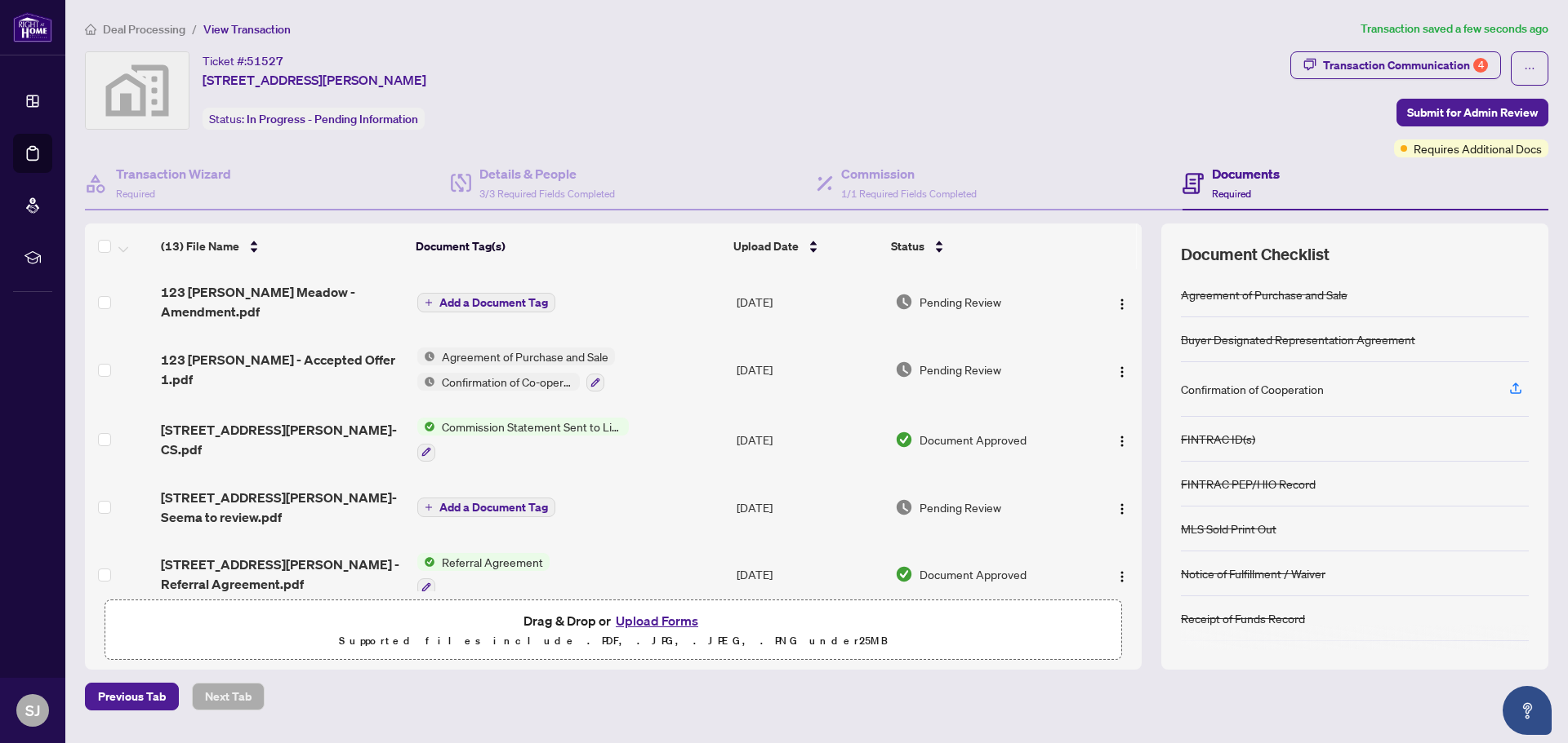
click at [469, 301] on span "Add a Document Tag" at bounding box center [493, 303] width 109 height 12
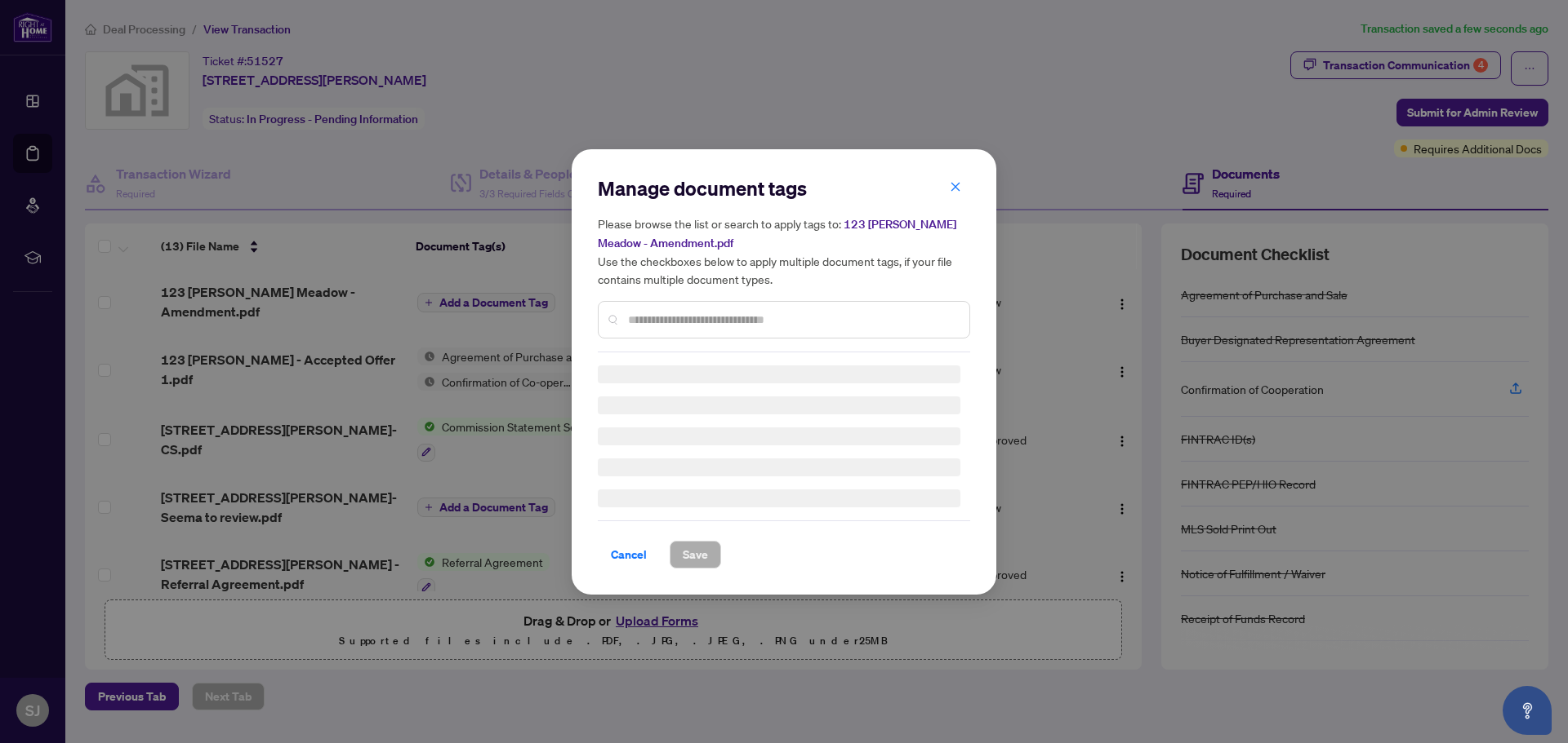
click at [678, 317] on div "Manage document tags Please browse the list or search to apply tags to: 123 Hol…" at bounding box center [783, 264] width 372 height 177
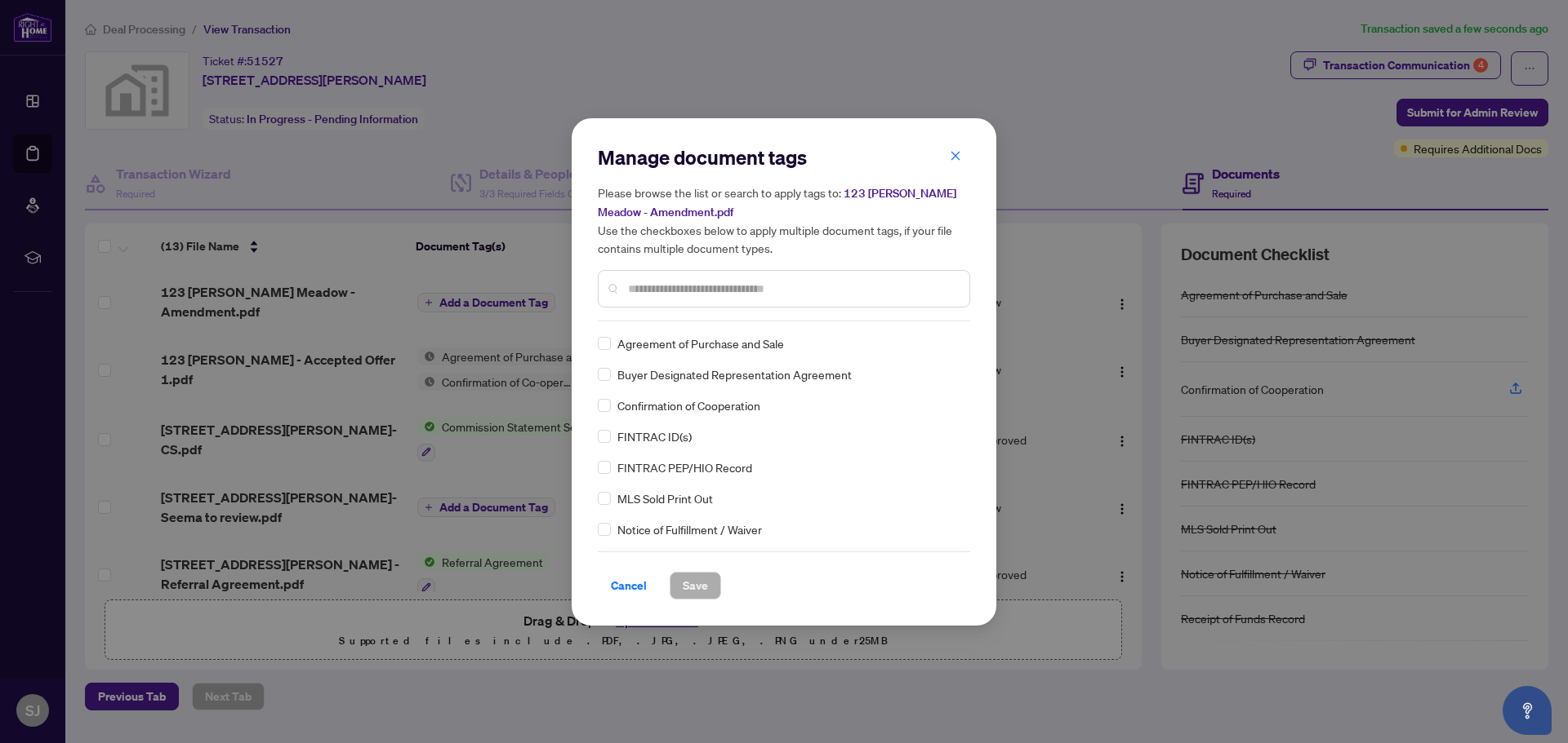
click at [652, 285] on input "text" at bounding box center [792, 289] width 328 height 18
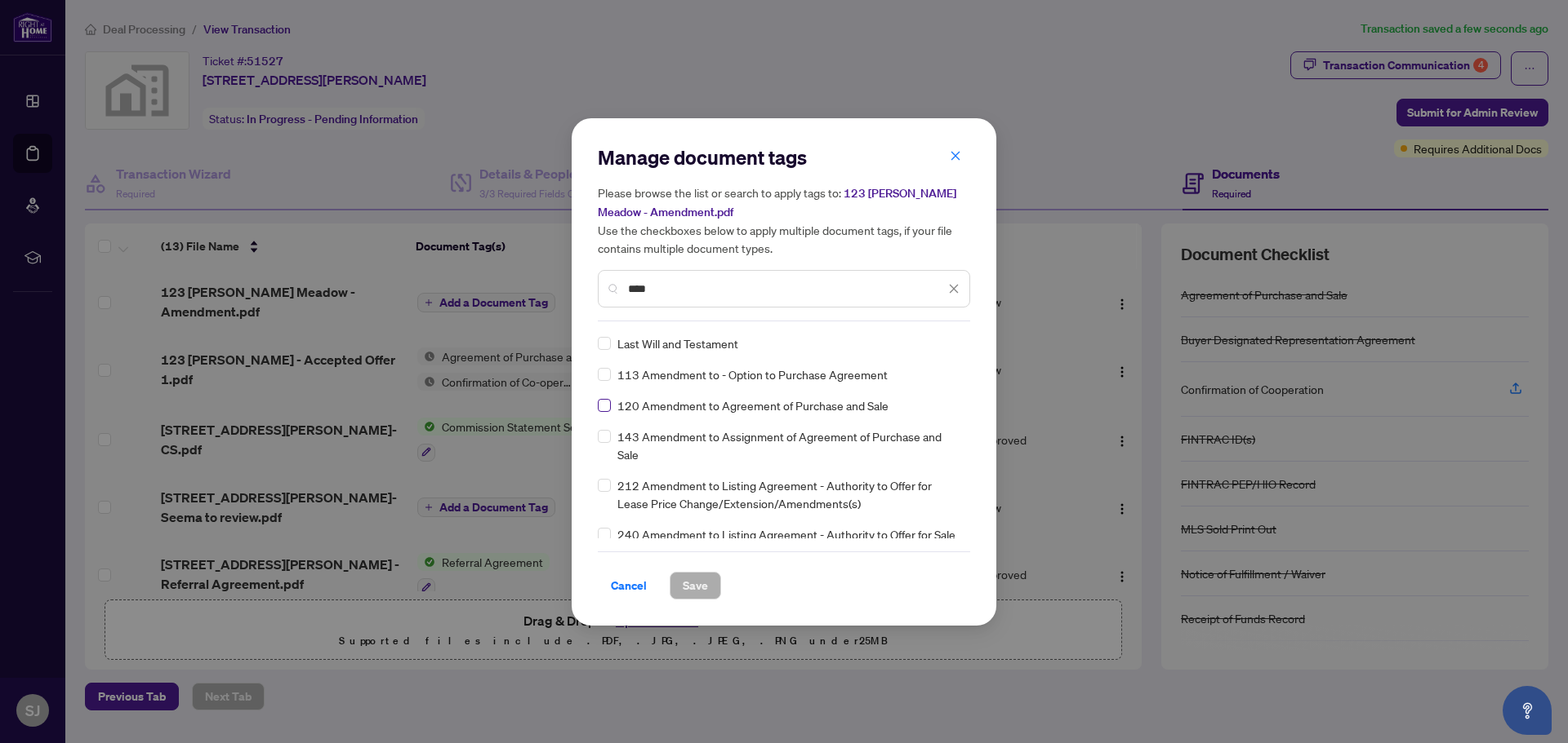
type input "****"
click at [704, 579] on button "Save" at bounding box center [695, 585] width 51 height 28
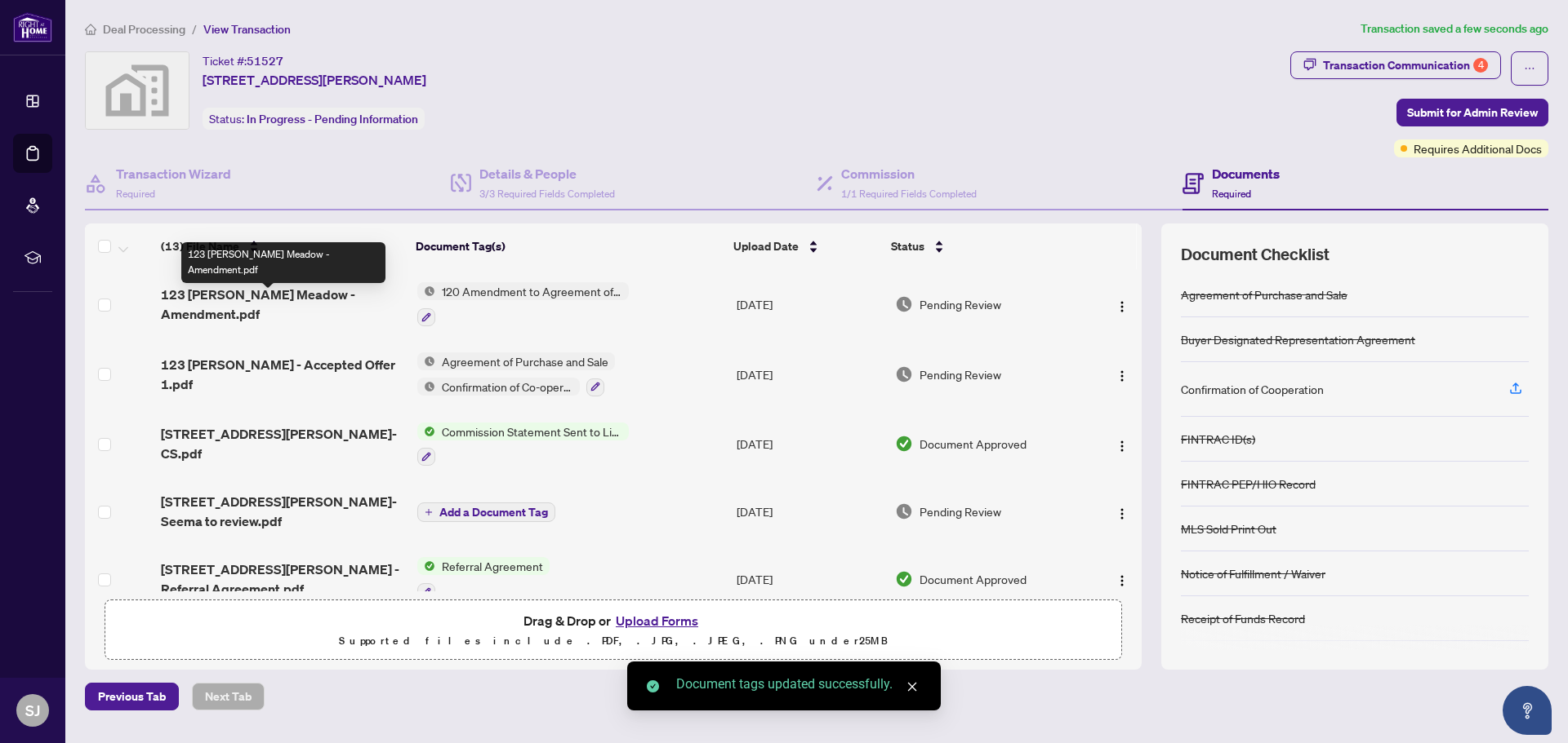
click at [335, 305] on span "123 Holly Meadow - Amendment.pdf" at bounding box center [282, 304] width 242 height 39
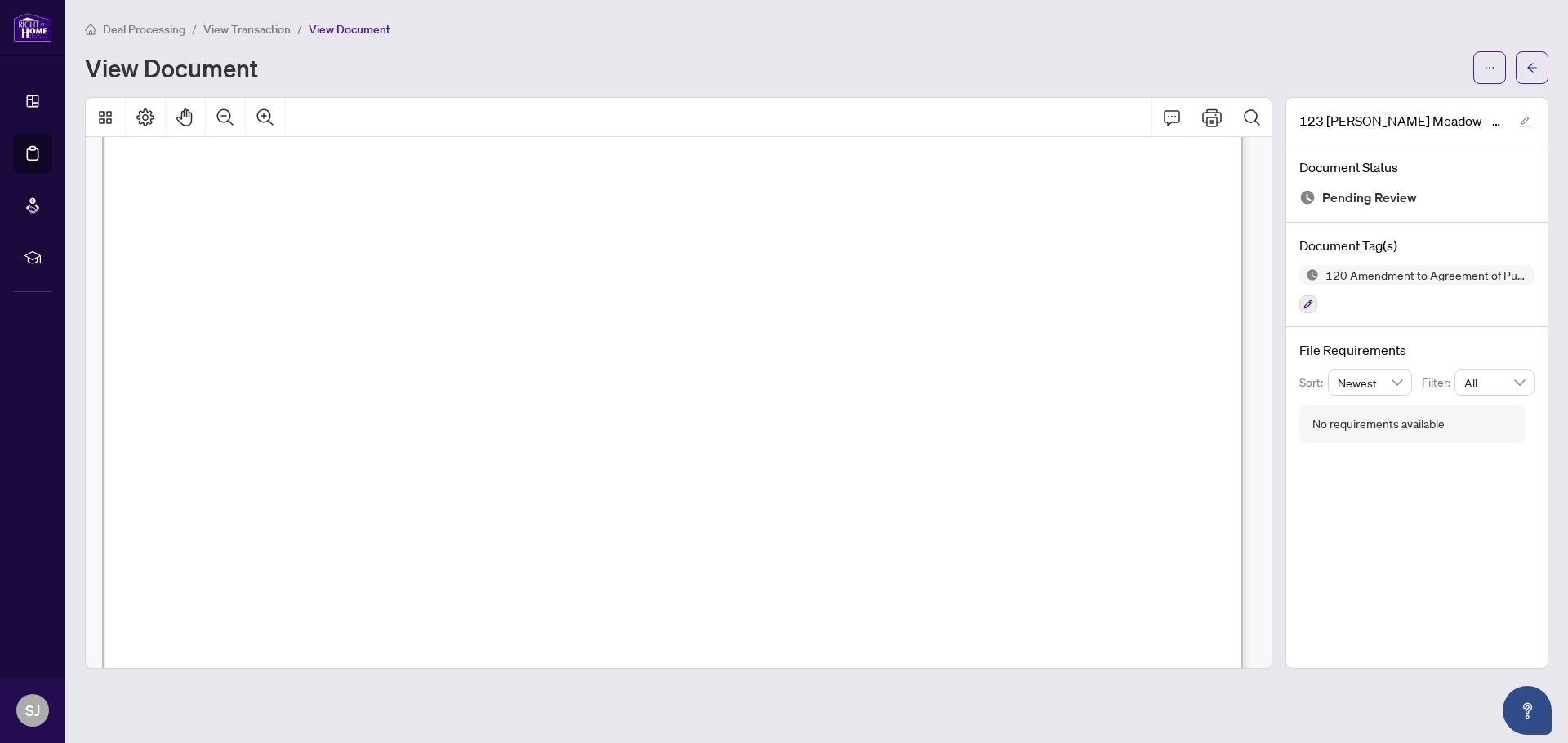
scroll to position [2203, 0]
click at [253, 34] on span "View Transaction" at bounding box center [247, 29] width 87 height 14
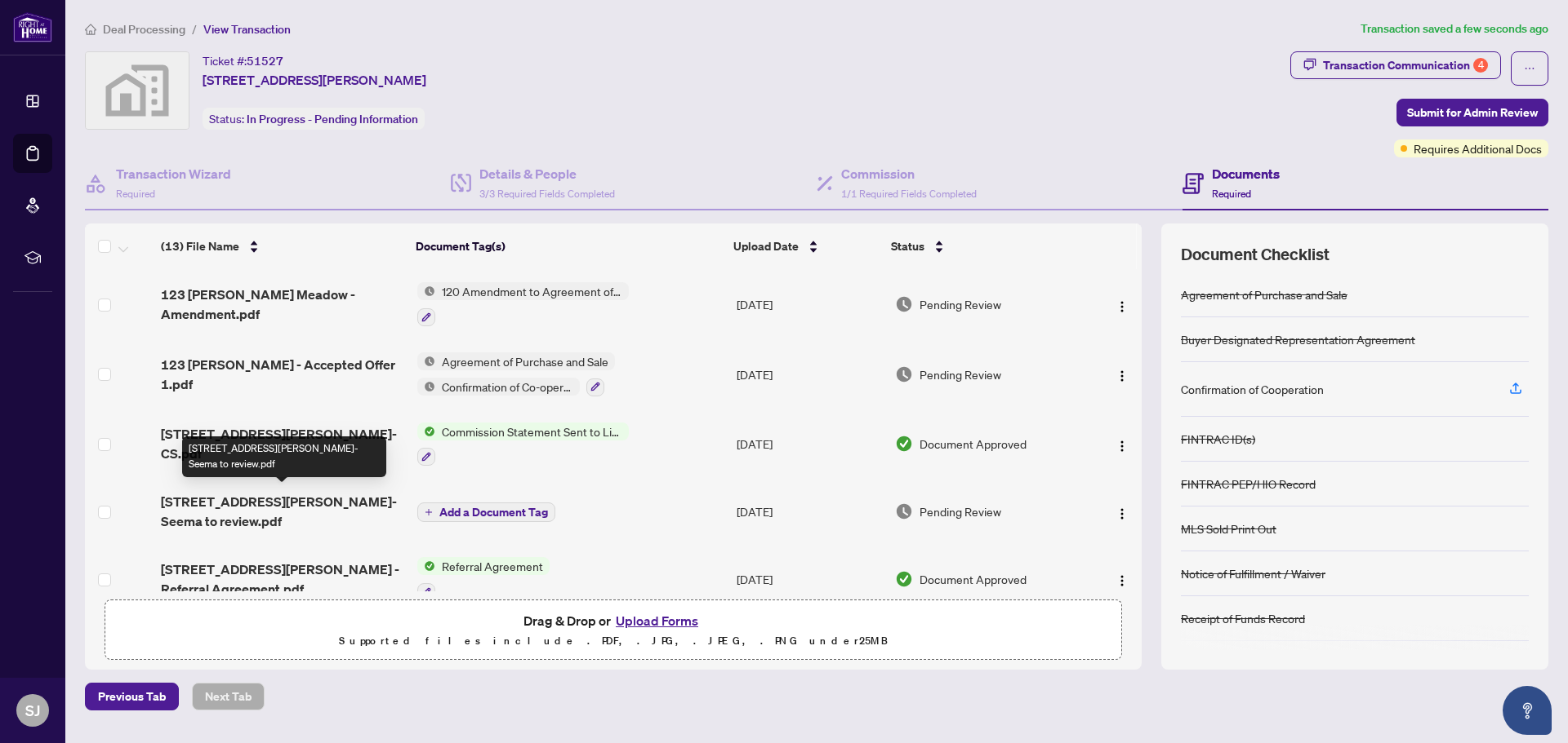
click at [290, 498] on span "123 Holly Meadow Rd-Seema to review.pdf" at bounding box center [282, 511] width 242 height 39
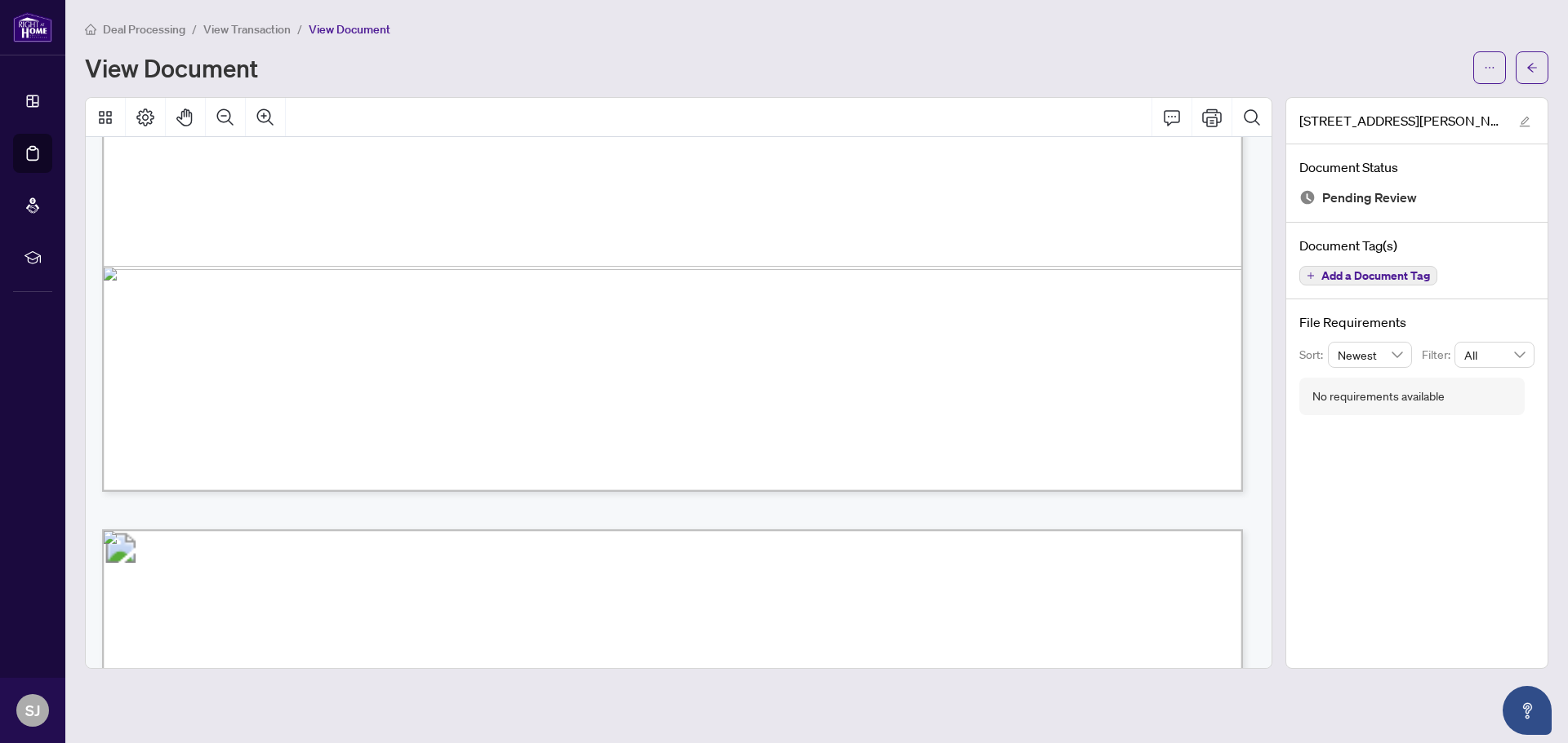
scroll to position [1061, 0]
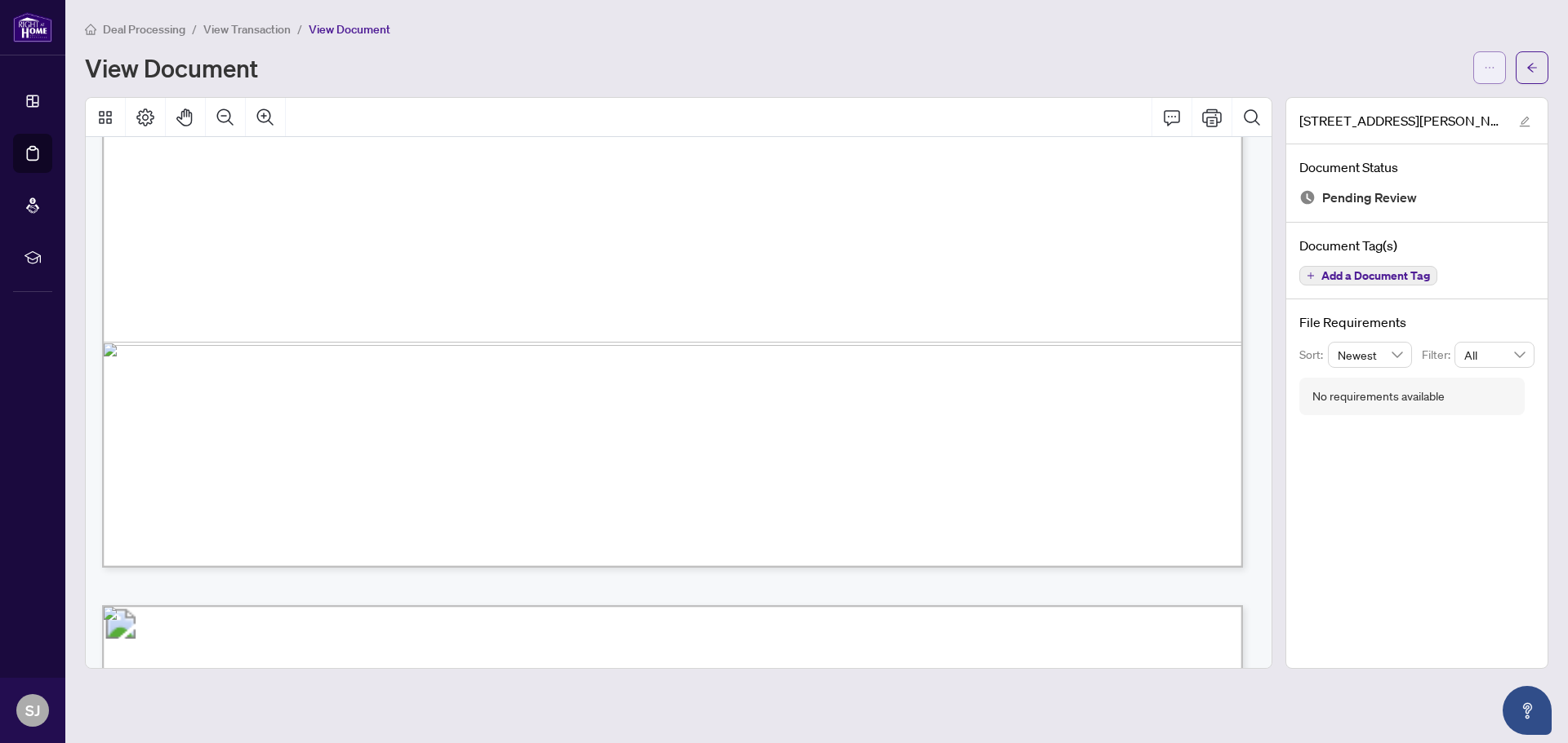
click at [1498, 68] on button "button" at bounding box center [1490, 68] width 32 height 32
click at [1415, 107] on span "Download" at bounding box center [1431, 103] width 124 height 18
click at [231, 33] on span "View Transaction" at bounding box center [247, 29] width 87 height 14
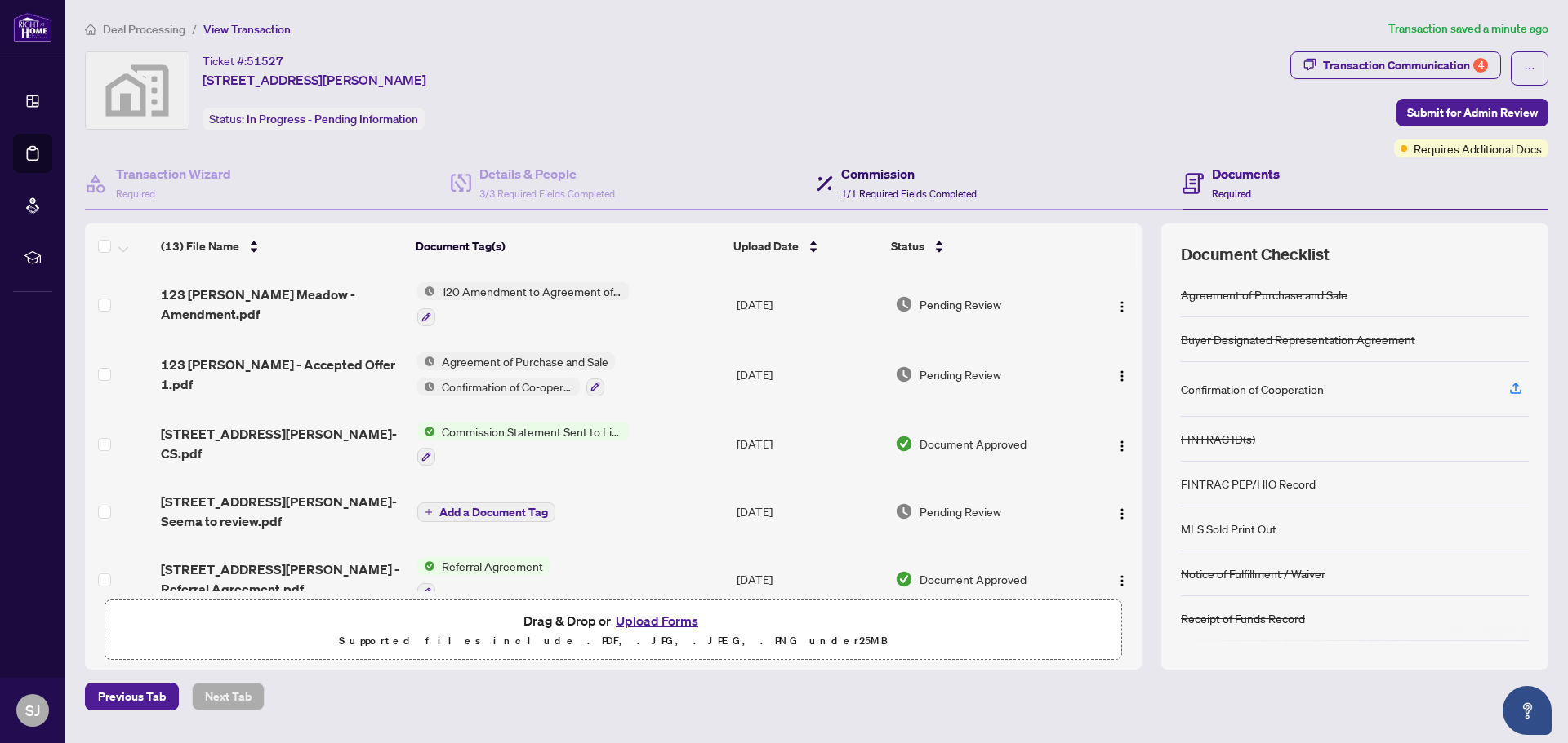
click at [910, 195] on span "1/1 Required Fields Completed" at bounding box center [908, 194] width 135 height 13
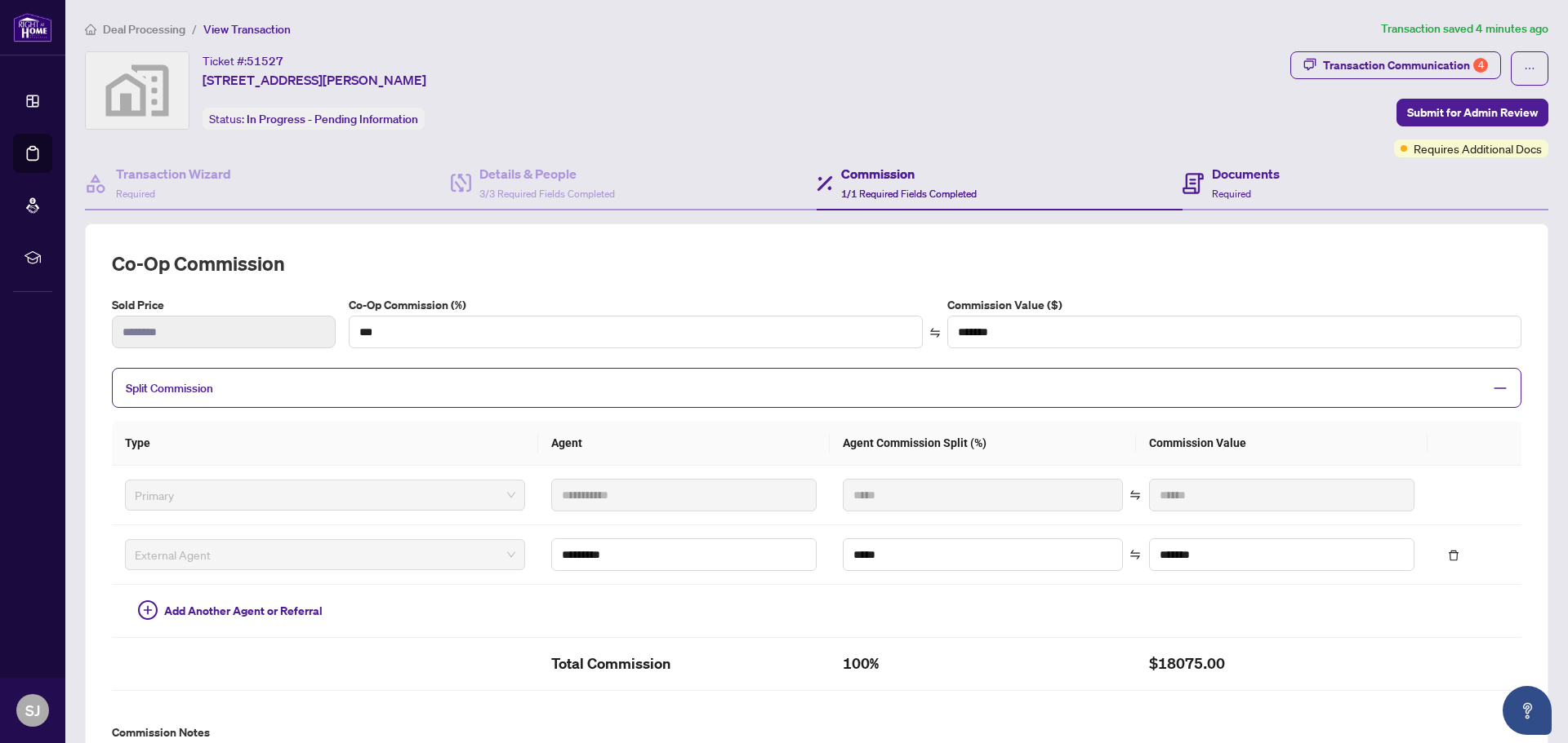
click at [1225, 182] on h4 "Documents" at bounding box center [1245, 174] width 68 height 20
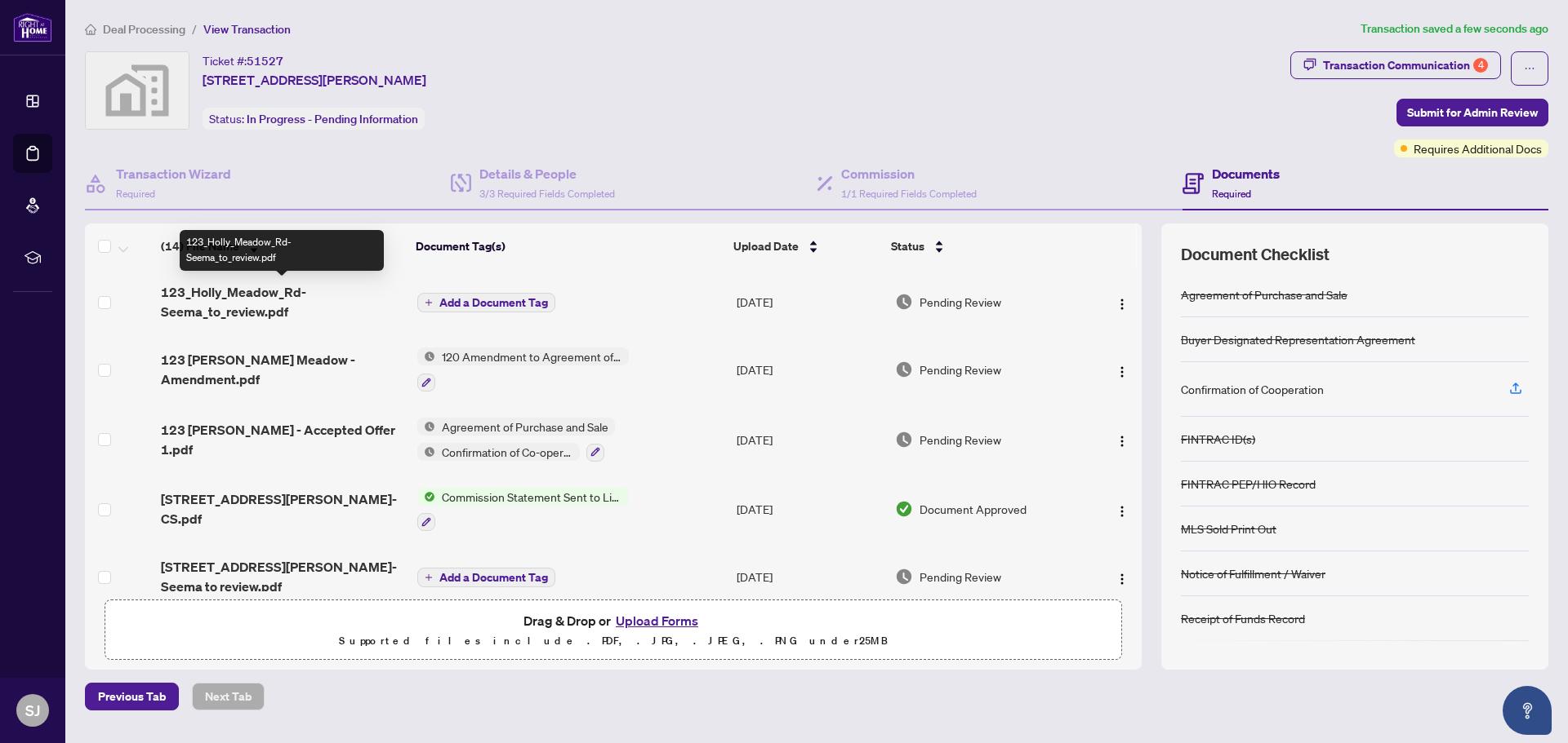
click at [196, 303] on span "123_Holly_Meadow_Rd-Seema_to_review.pdf" at bounding box center [282, 302] width 242 height 39
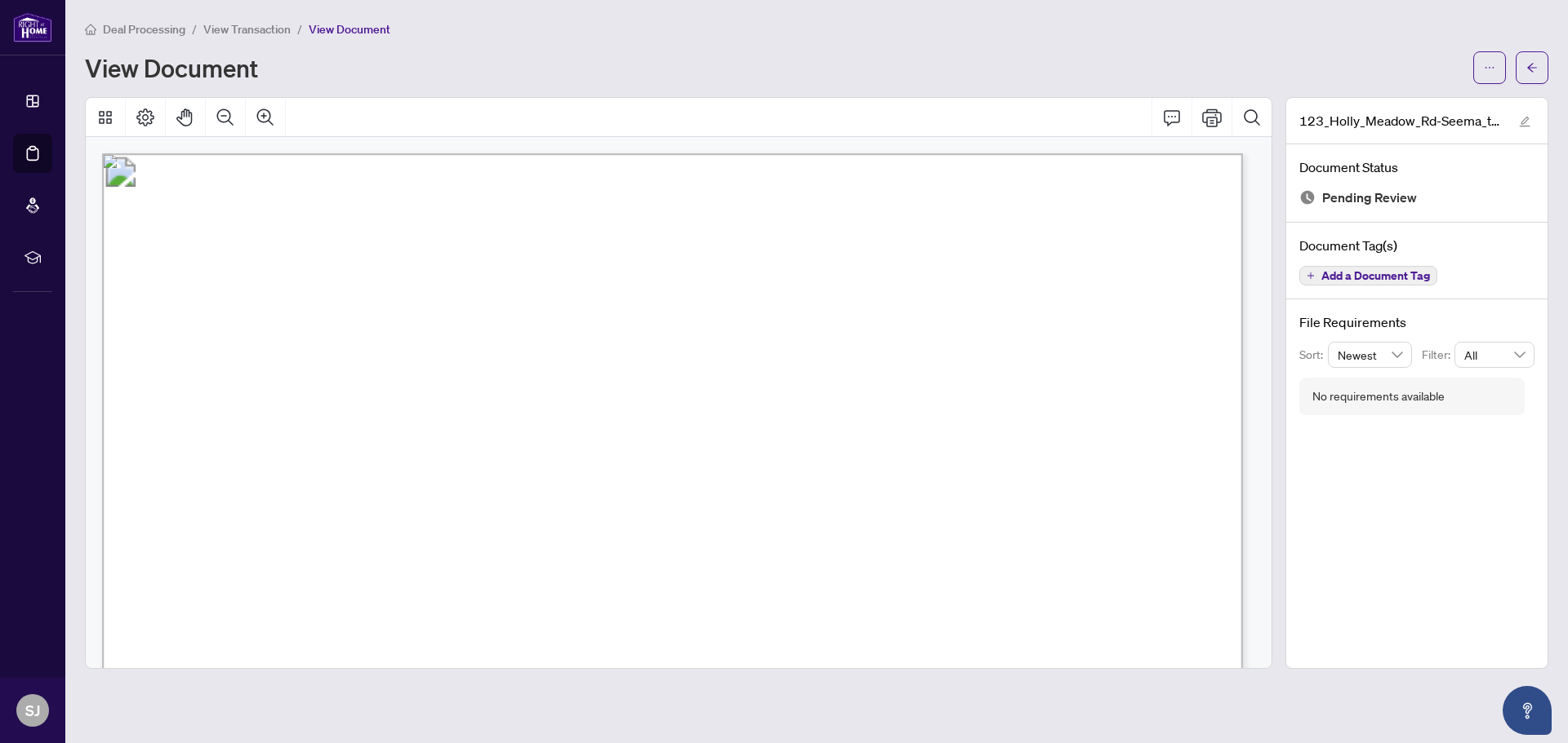
click at [252, 33] on span "View Transaction" at bounding box center [247, 29] width 87 height 14
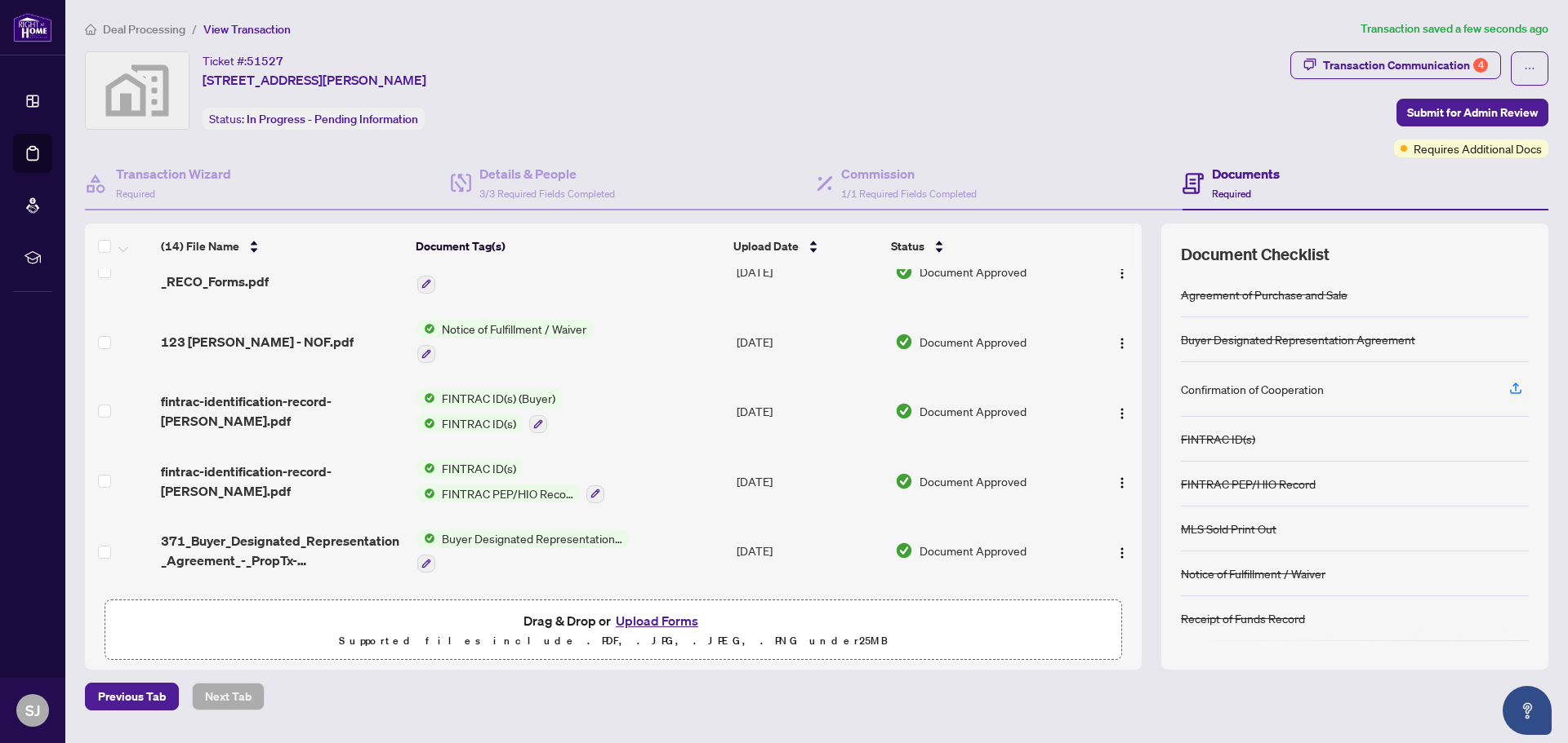
scroll to position [639, 0]
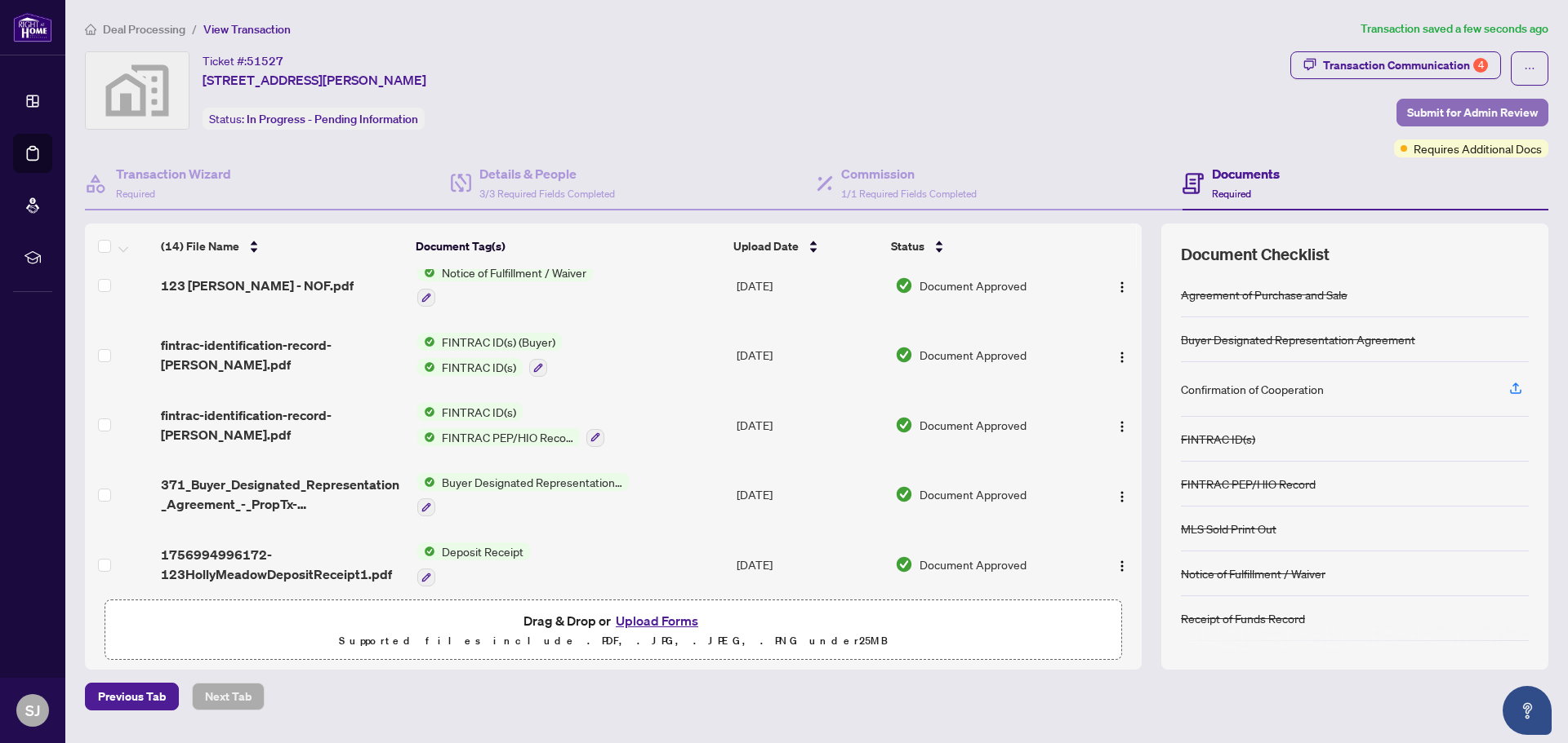
click at [1458, 111] on span "Submit for Admin Review" at bounding box center [1472, 113] width 131 height 26
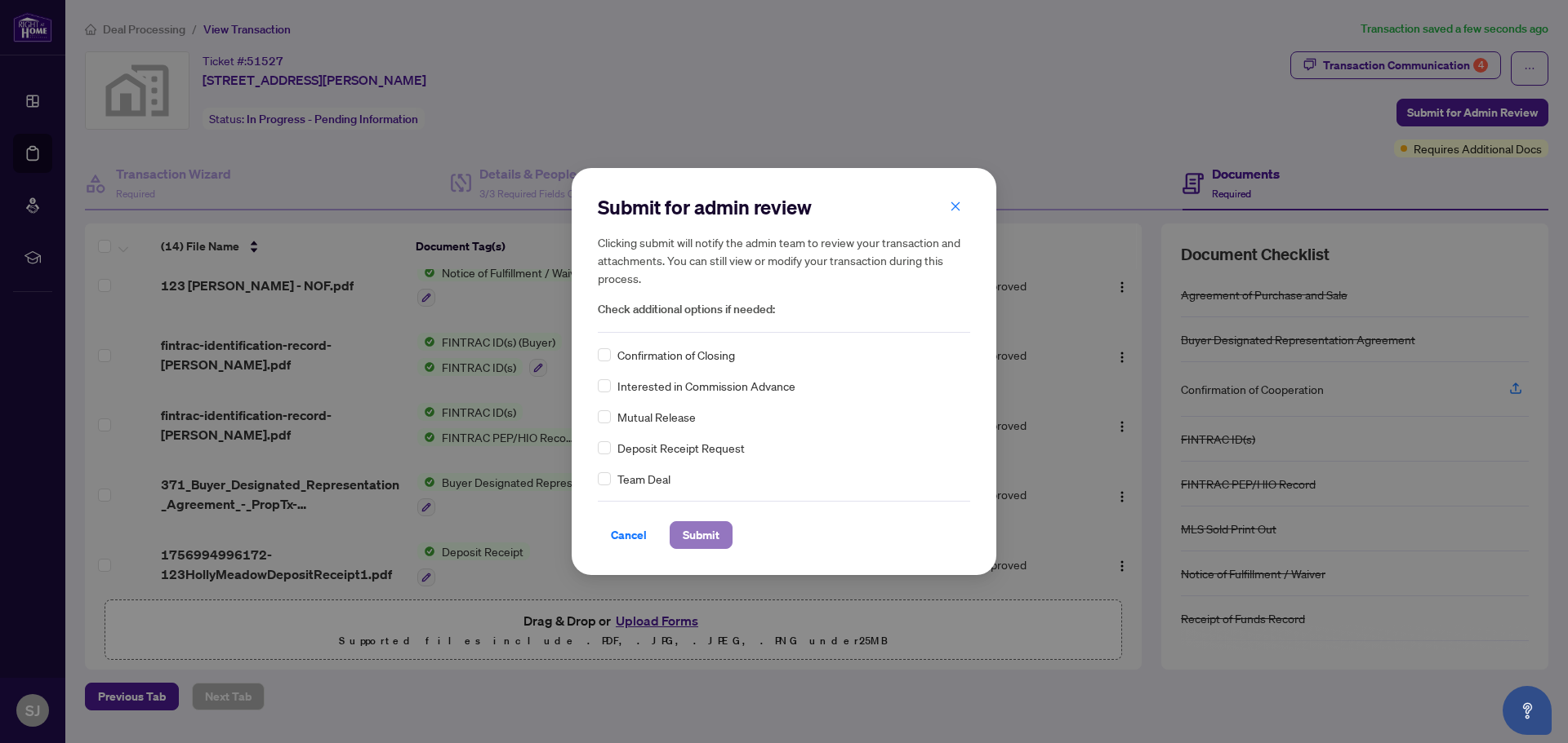
click at [707, 539] on span "Submit" at bounding box center [701, 535] width 37 height 26
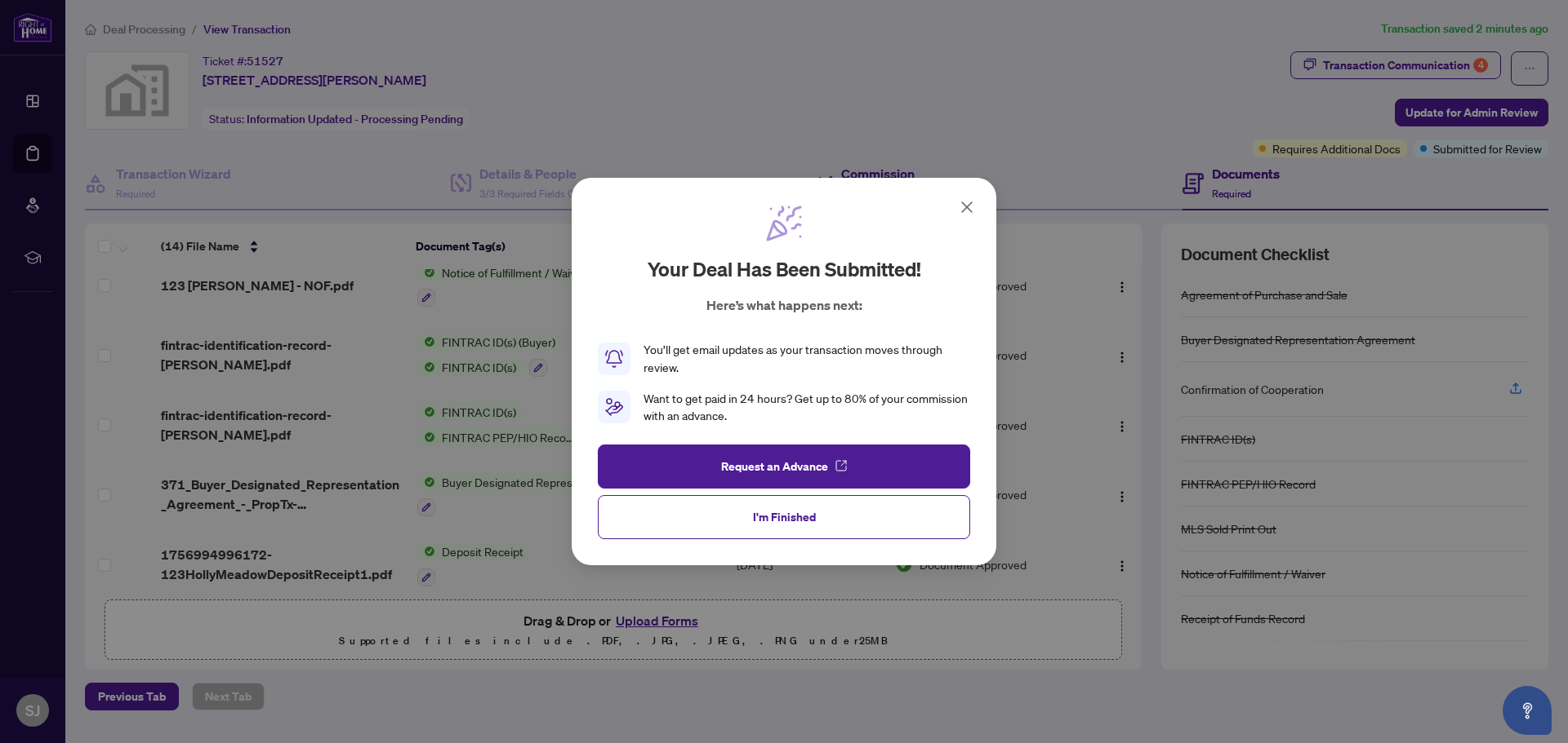
click at [973, 204] on icon at bounding box center [967, 207] width 20 height 20
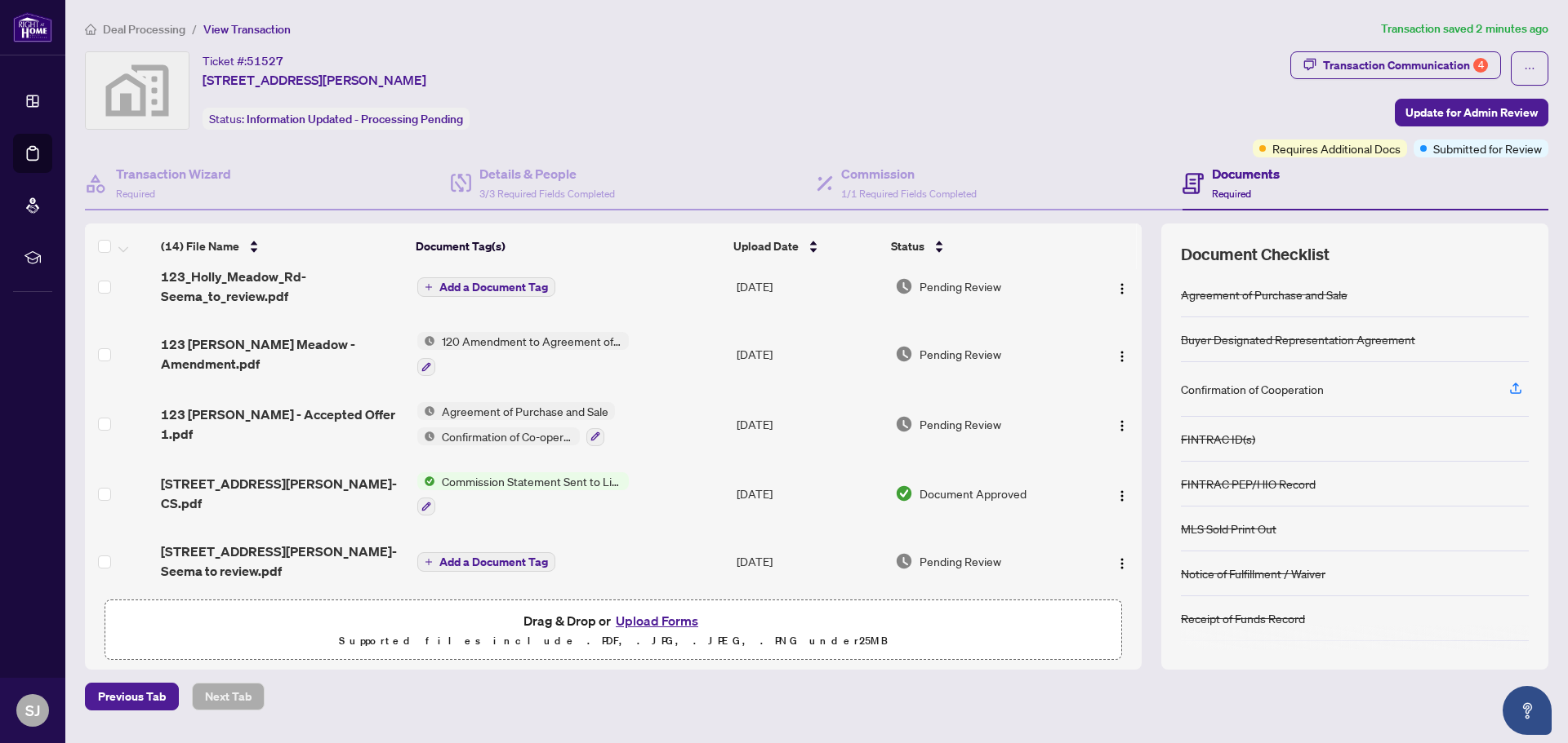
scroll to position [0, 0]
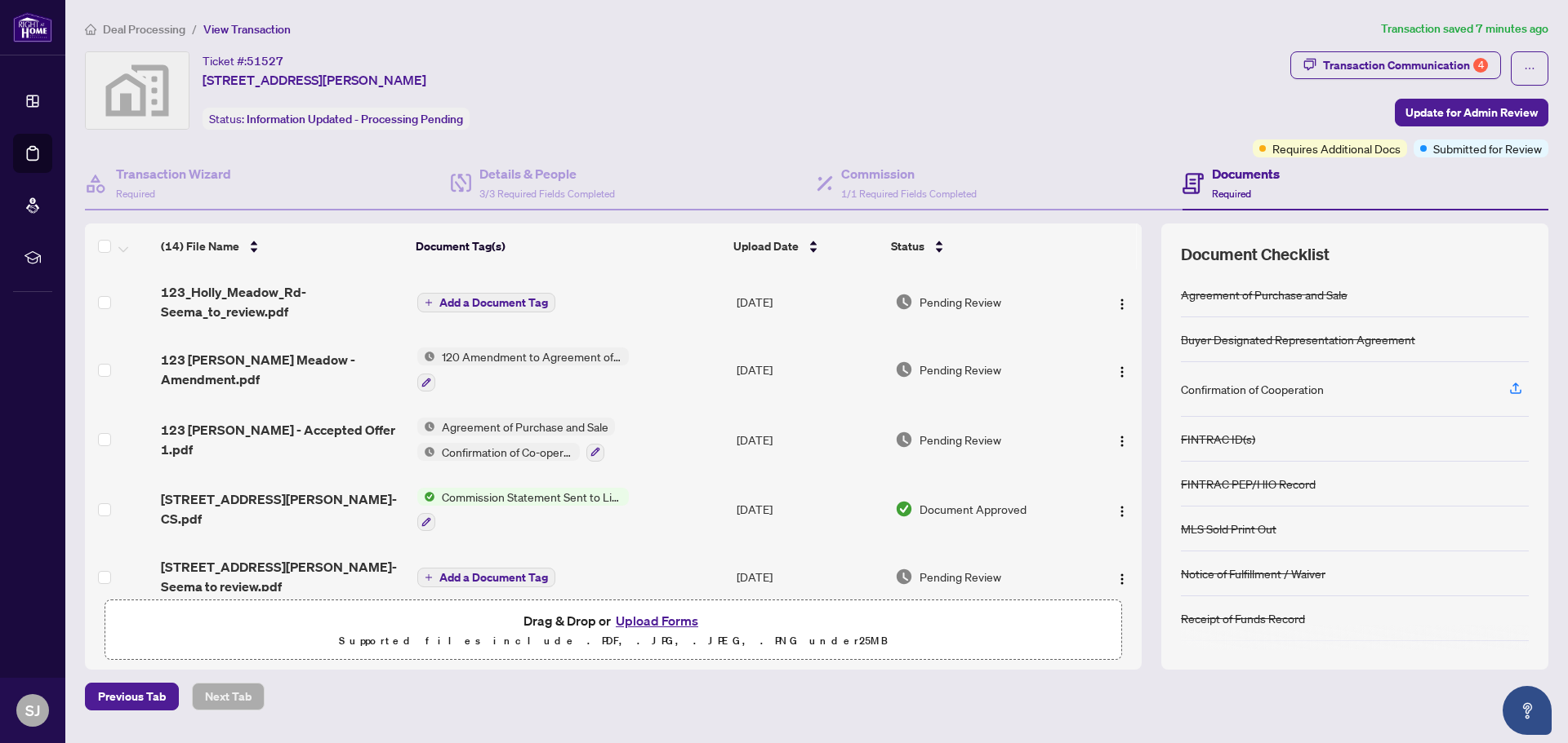
click at [140, 34] on span "Deal Processing" at bounding box center [144, 29] width 83 height 14
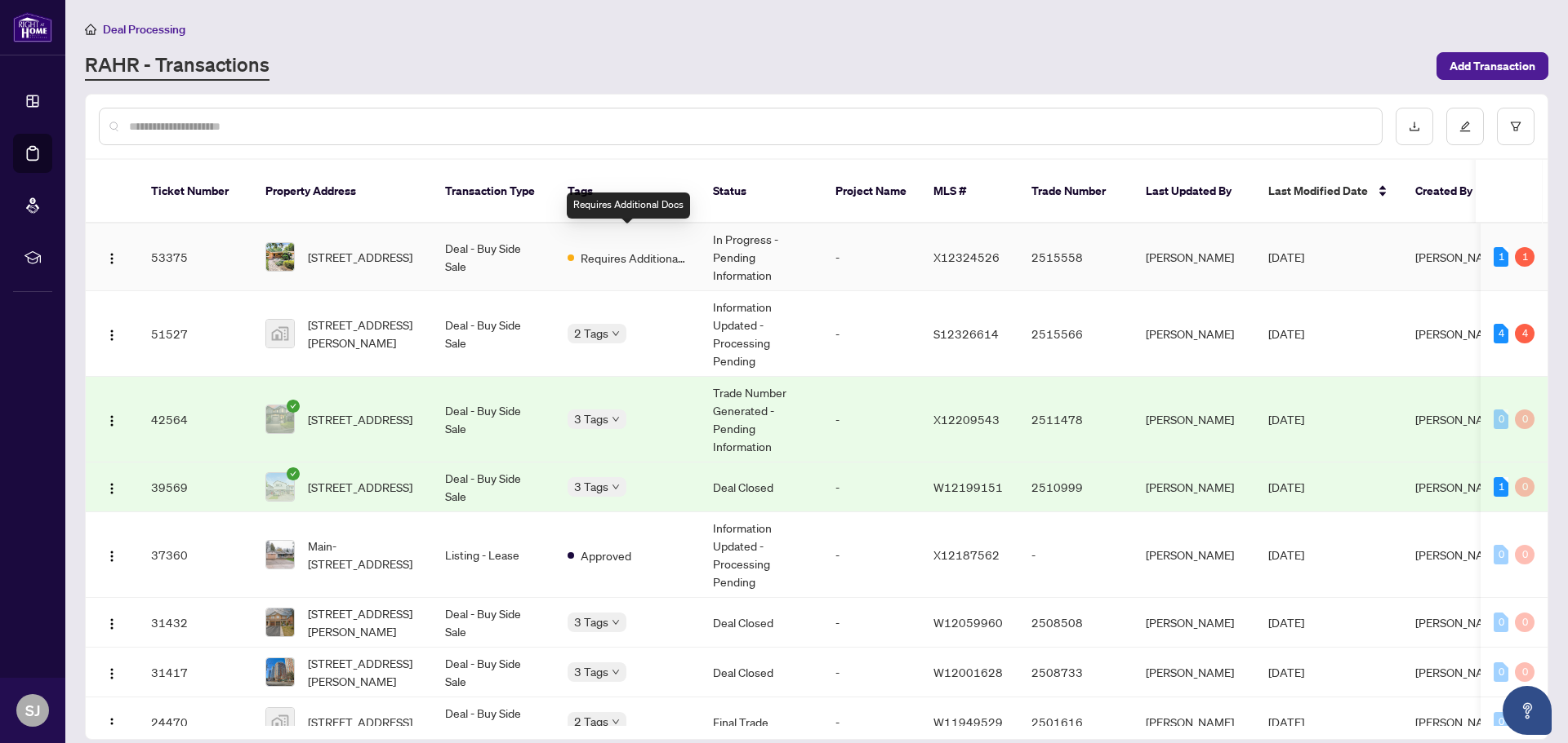
click at [652, 249] on span "Requires Additional Docs" at bounding box center [634, 258] width 106 height 18
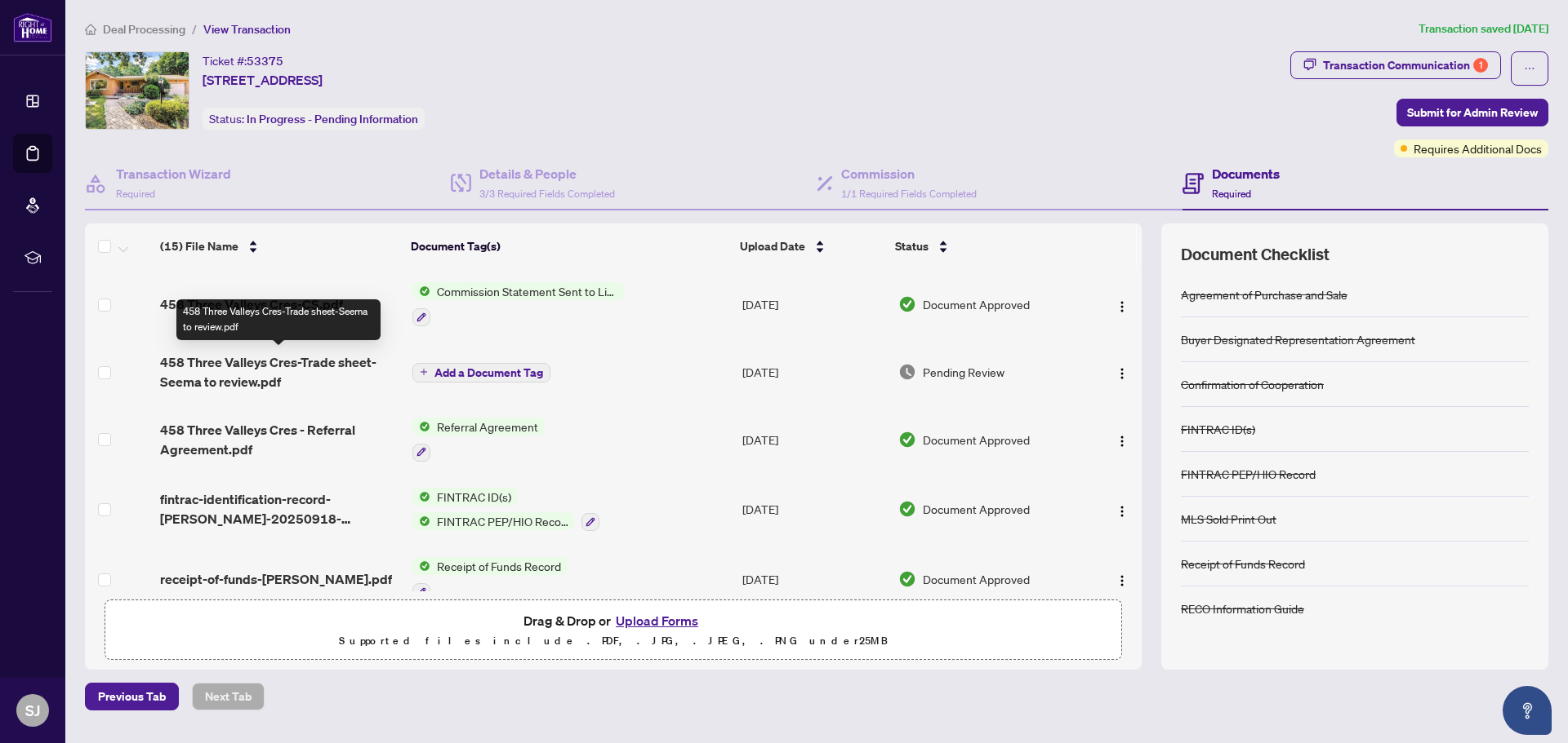
click at [248, 371] on span "458 Three Valleys Cres-Trade sheet-Seema to review.pdf" at bounding box center [279, 371] width 239 height 39
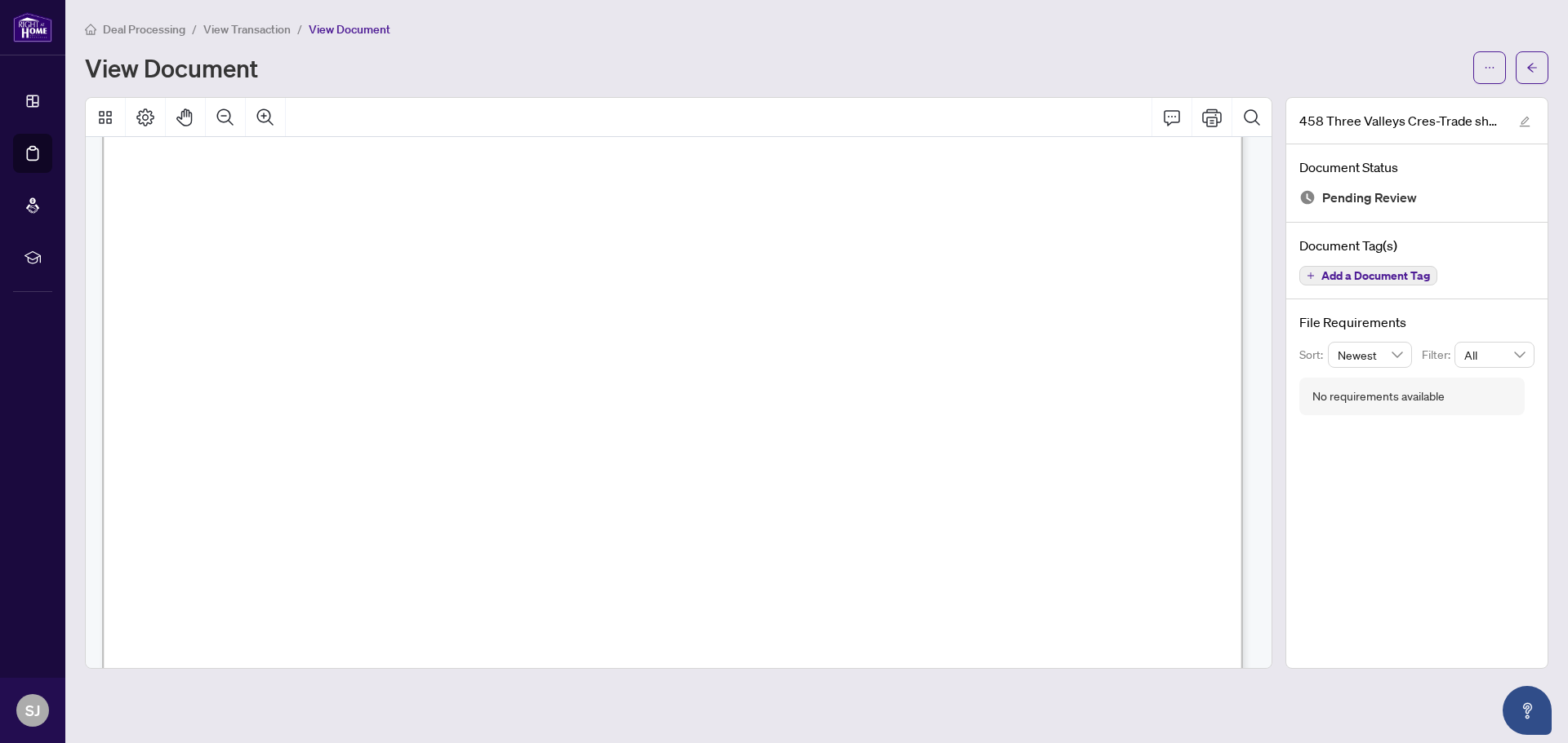
scroll to position [324, 0]
click at [1486, 76] on span "button" at bounding box center [1489, 68] width 12 height 26
click at [1427, 103] on span "Download" at bounding box center [1431, 103] width 124 height 18
click at [258, 31] on span "View Transaction" at bounding box center [247, 29] width 87 height 14
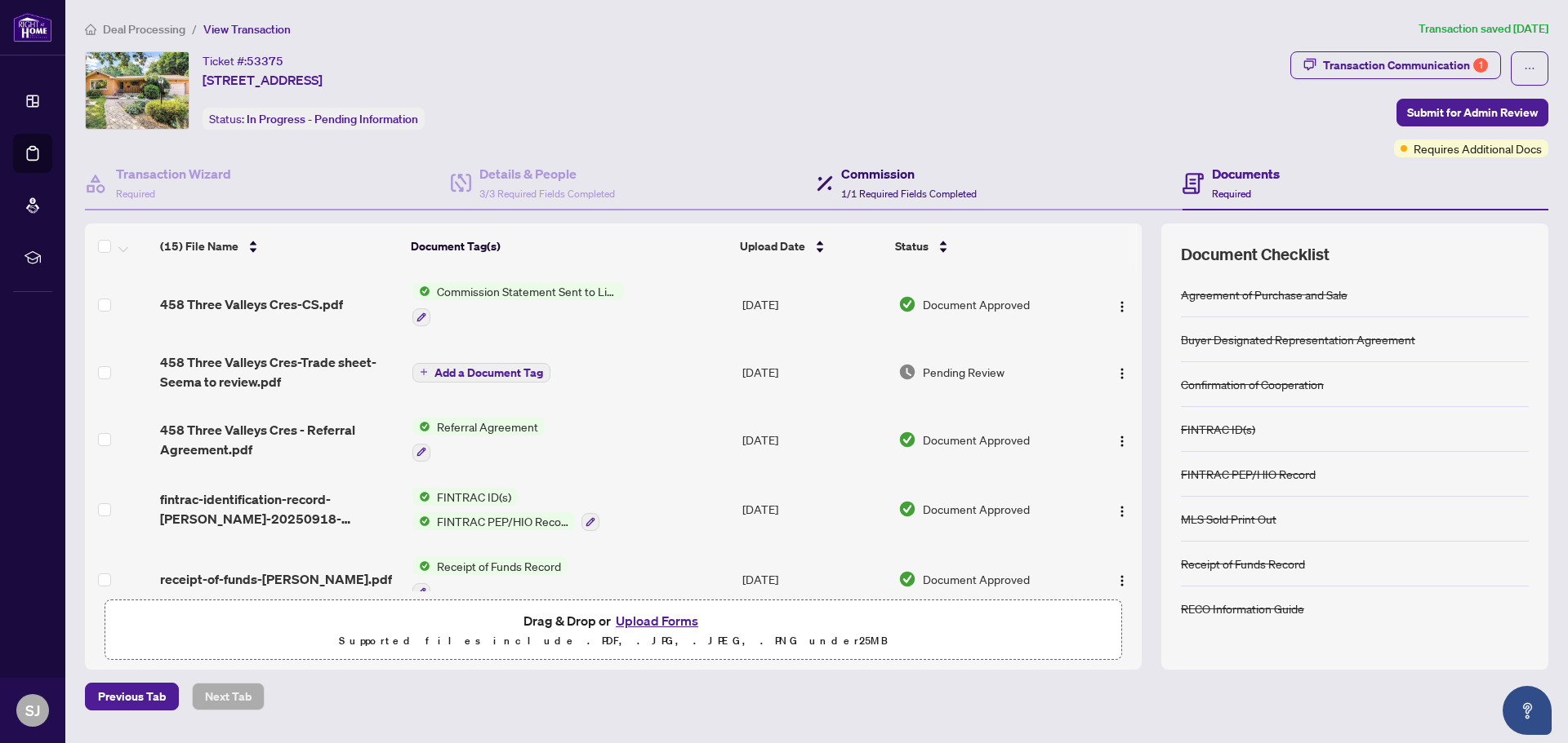
click at [903, 169] on h4 "Commission" at bounding box center [908, 174] width 135 height 20
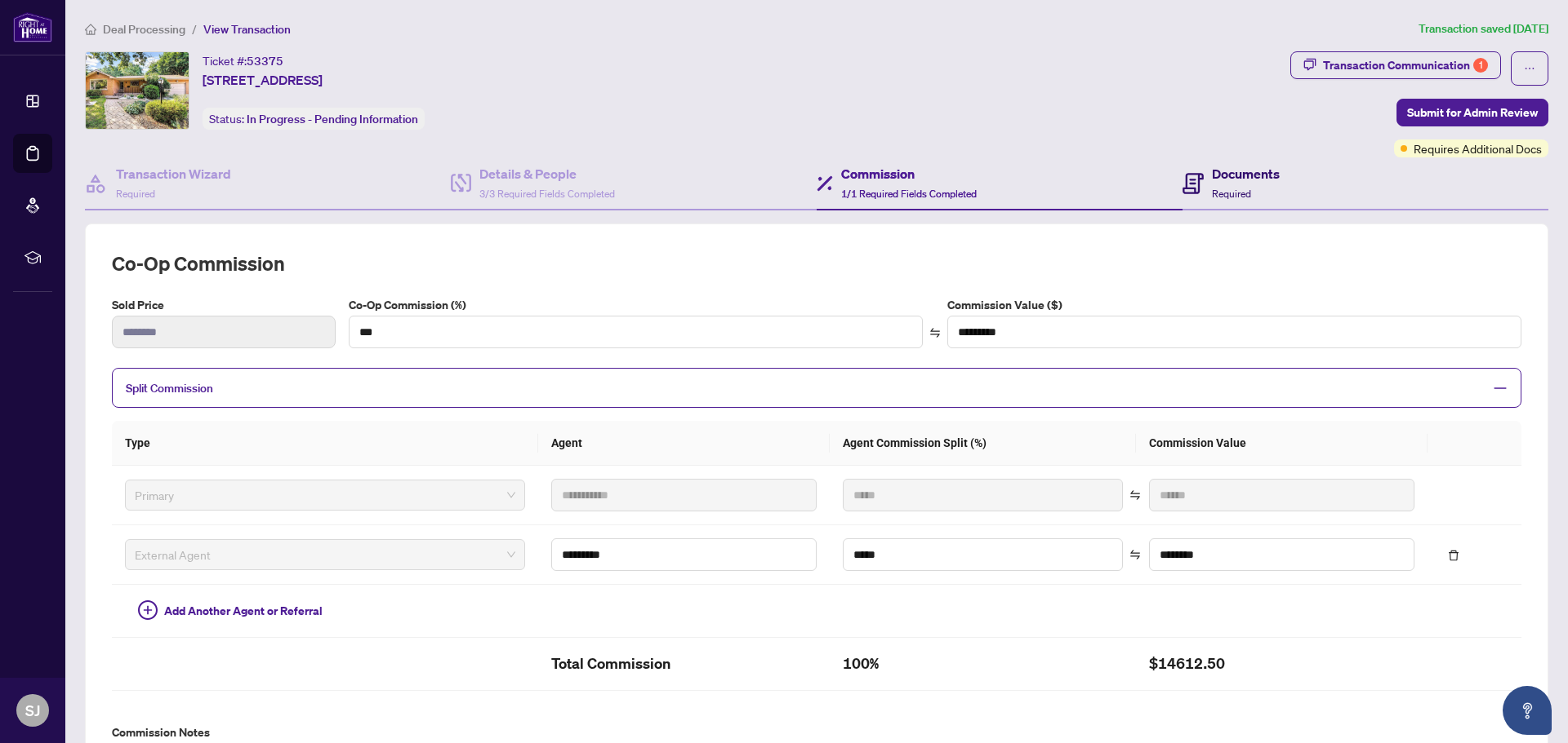
click at [1224, 177] on h4 "Documents" at bounding box center [1245, 174] width 68 height 20
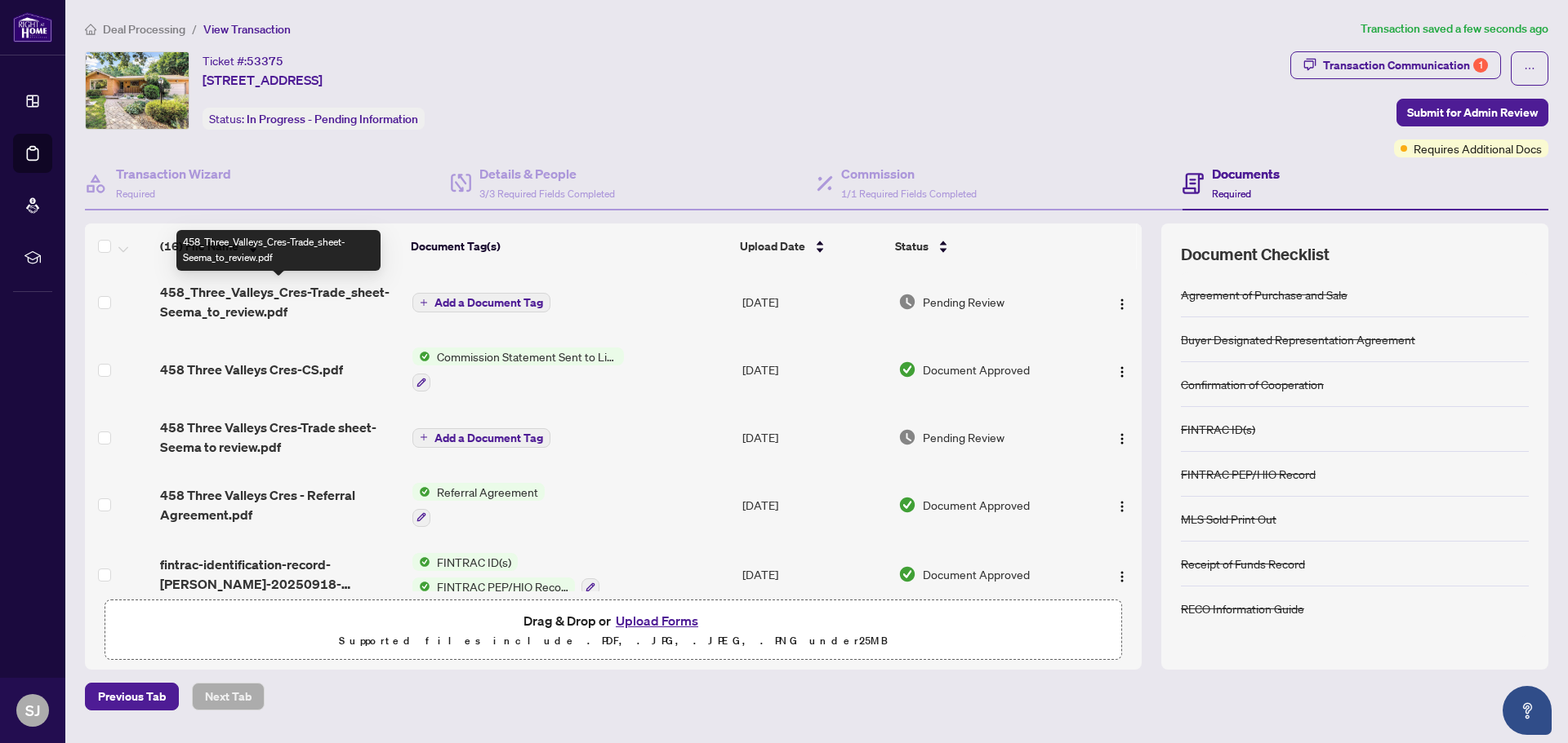
click at [212, 309] on span "458_Three_Valleys_Cres-Trade_sheet-Seema_to_review.pdf" at bounding box center [279, 302] width 239 height 39
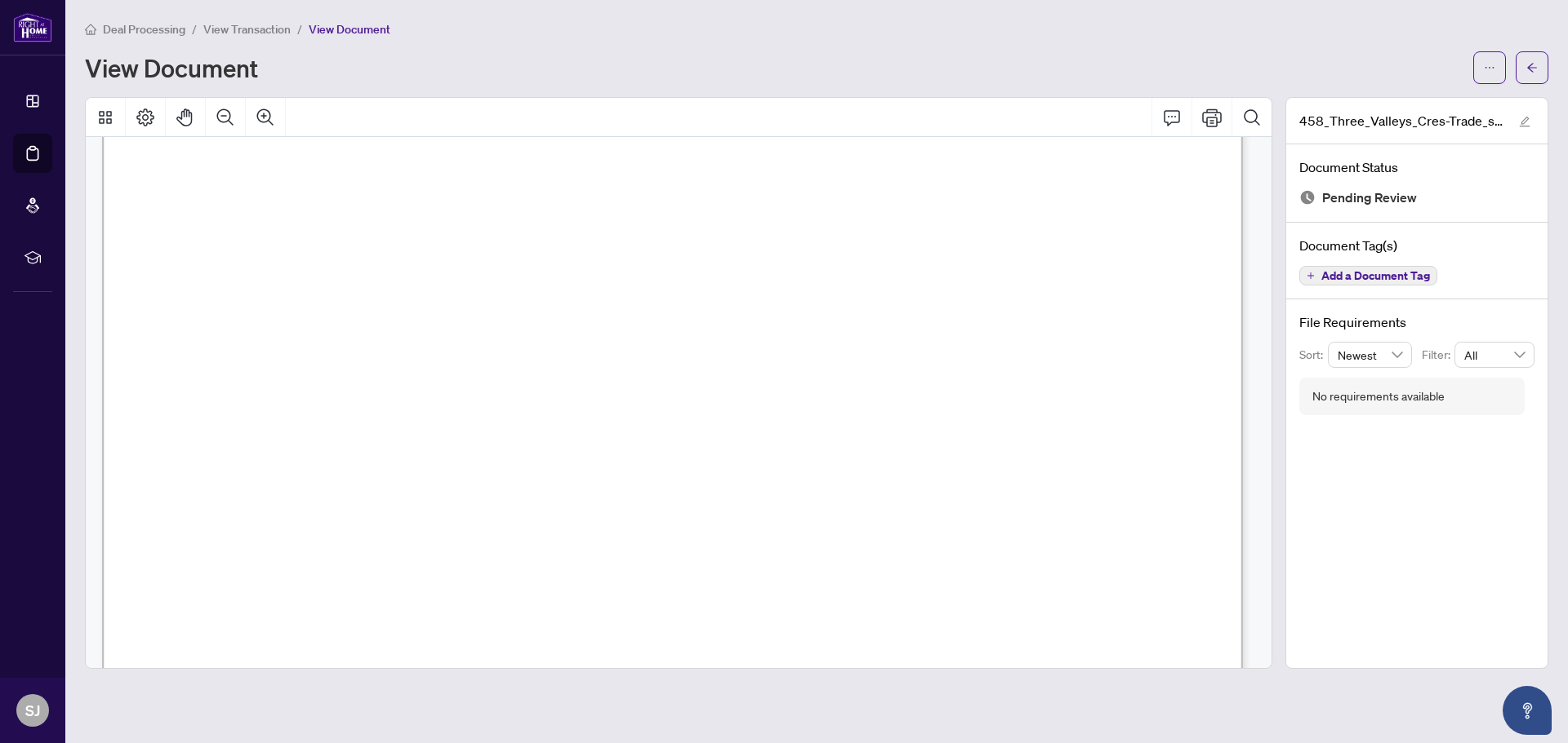
scroll to position [163, 0]
click at [260, 26] on span "View Transaction" at bounding box center [247, 29] width 87 height 14
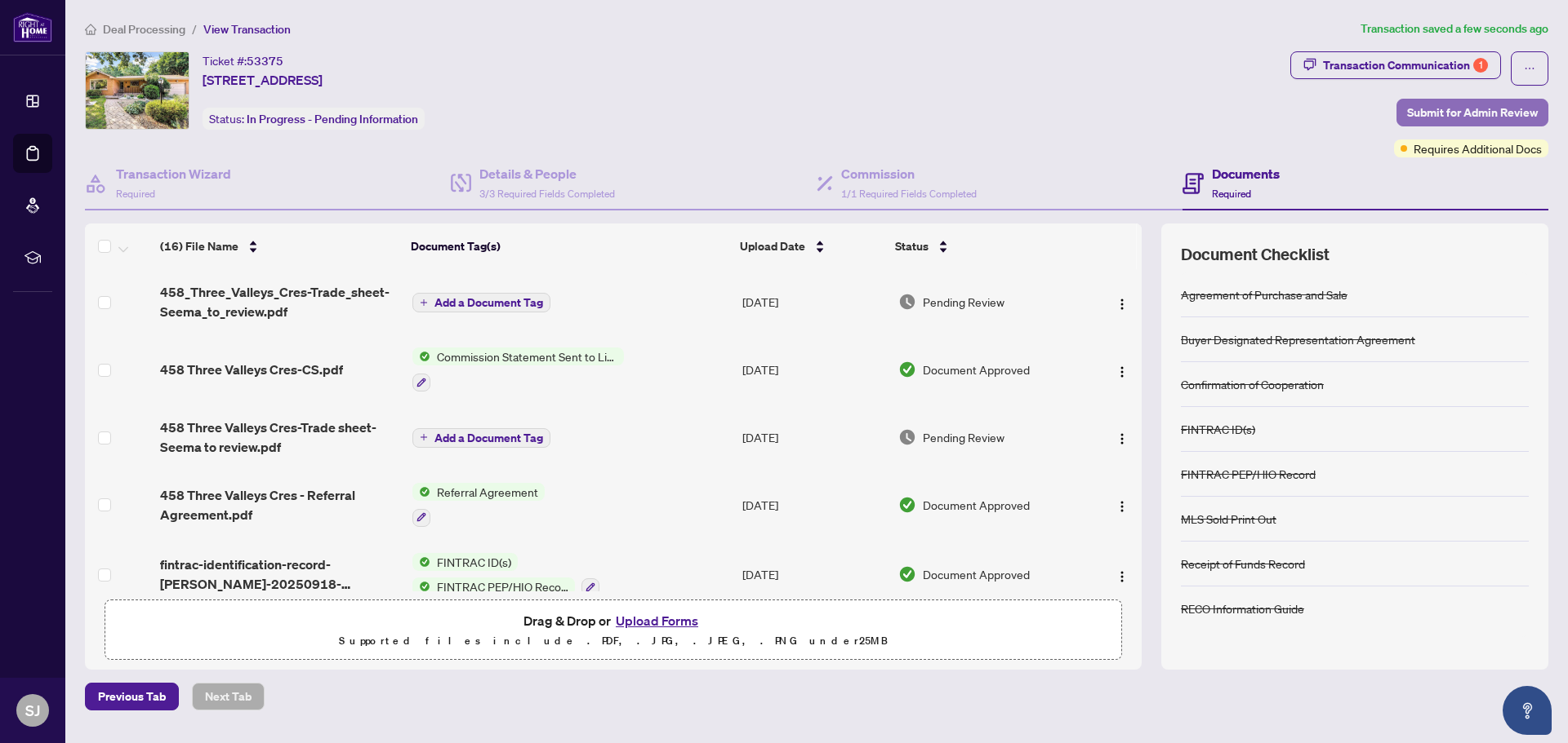
click at [1500, 113] on span "Submit for Admin Review" at bounding box center [1472, 113] width 131 height 26
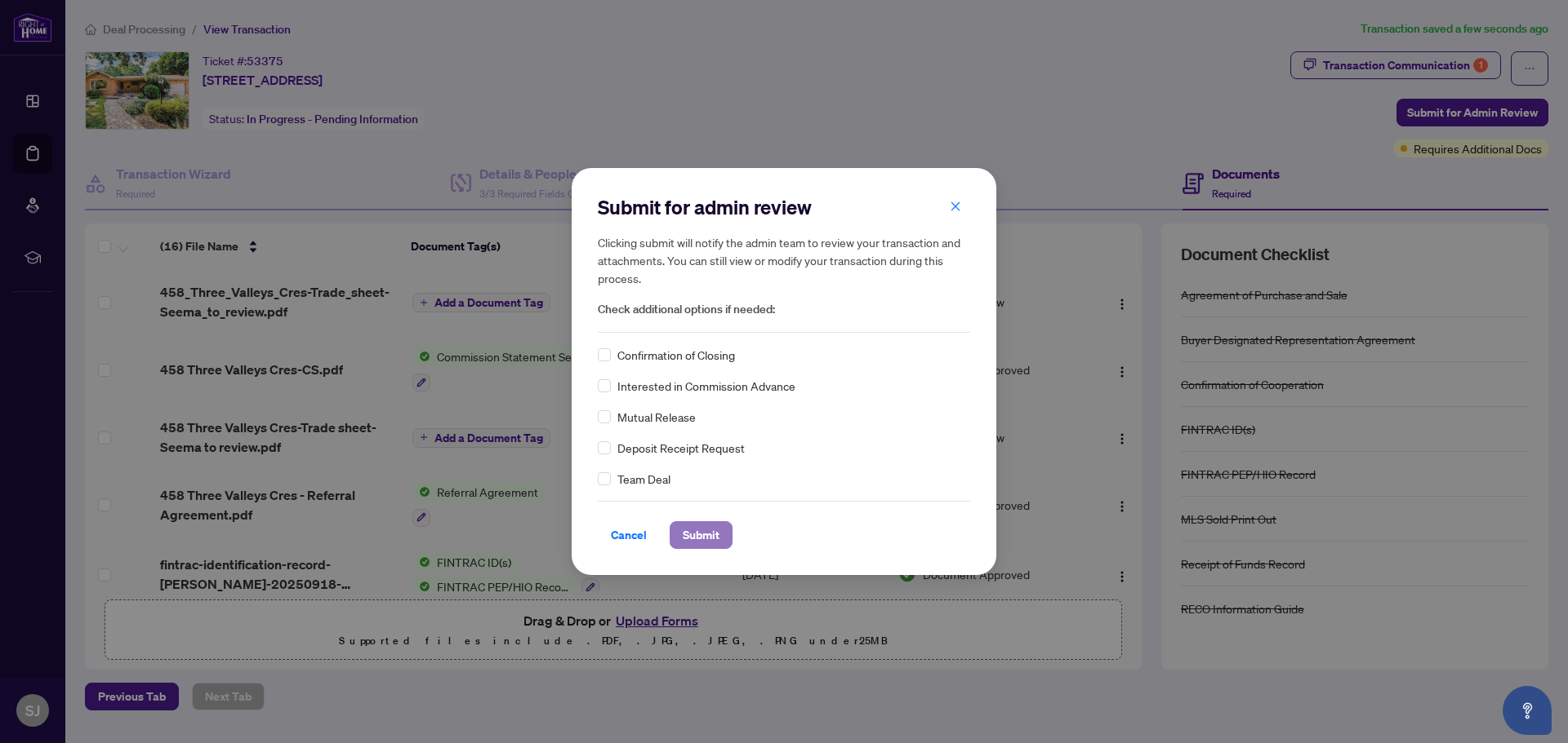
click at [700, 542] on span "Submit" at bounding box center [701, 535] width 37 height 26
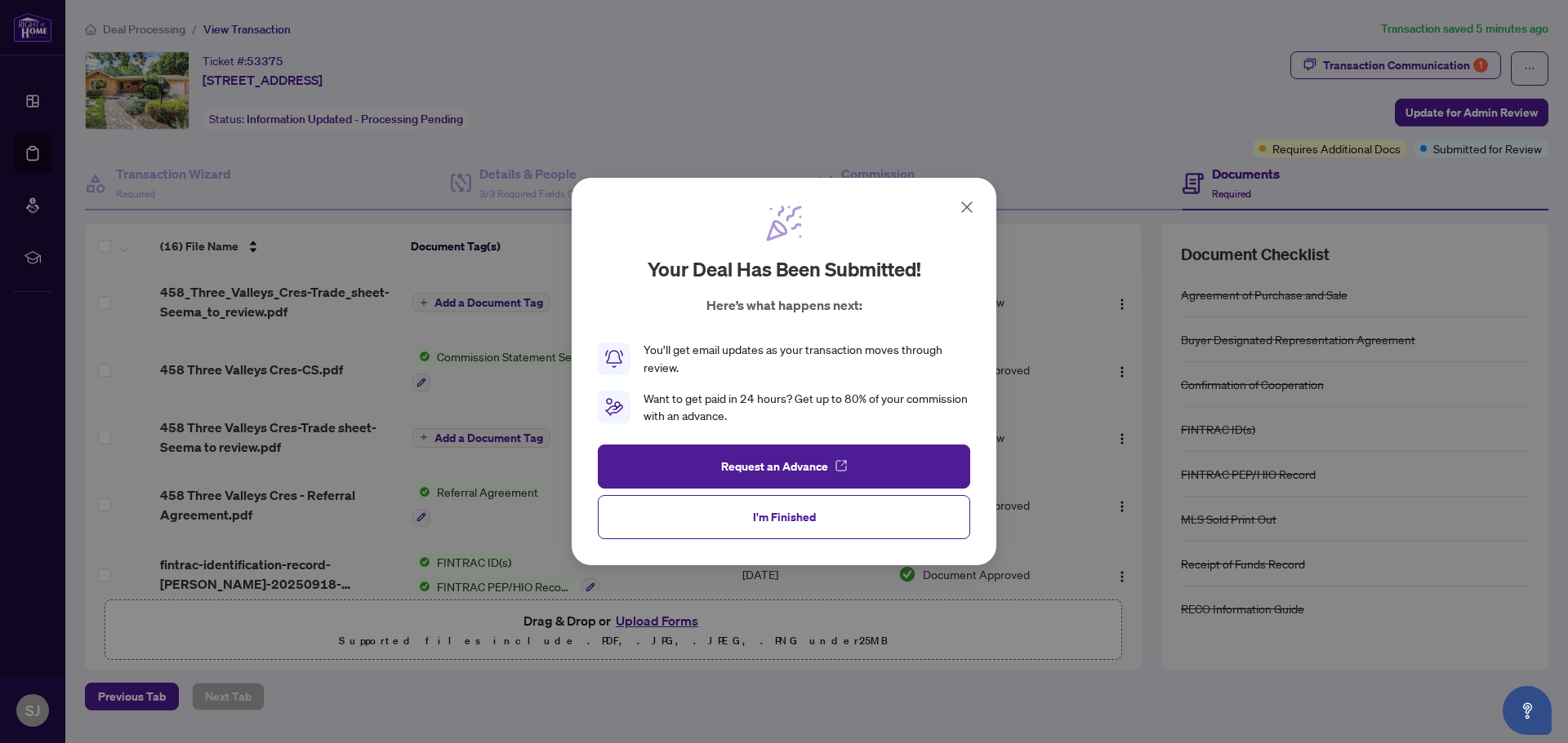
click at [976, 204] on icon at bounding box center [967, 207] width 20 height 20
